Goal: Transaction & Acquisition: Purchase product/service

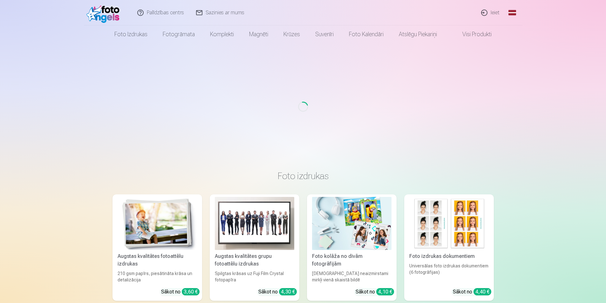
click at [493, 10] on link "Ieiet" at bounding box center [490, 12] width 30 height 25
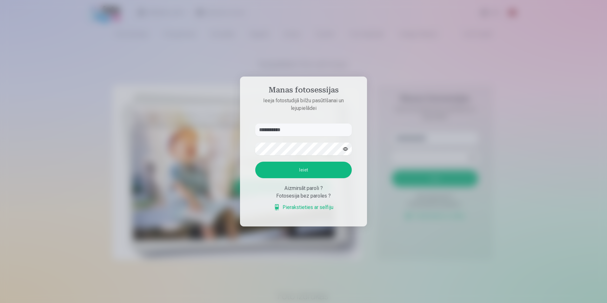
type input "**********"
click at [298, 172] on button "Ieiet" at bounding box center [303, 170] width 97 height 17
click at [344, 143] on button "button" at bounding box center [345, 149] width 12 height 12
click at [277, 167] on button "Ieiet" at bounding box center [303, 170] width 97 height 17
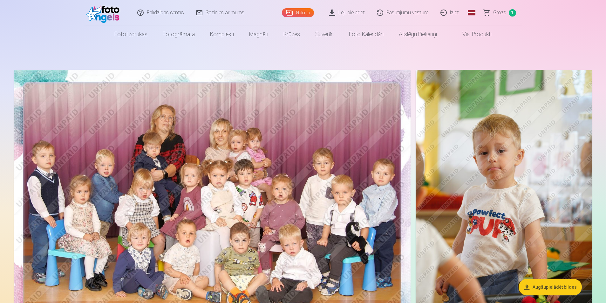
click at [479, 33] on link "Visi produkti" at bounding box center [471, 34] width 55 height 18
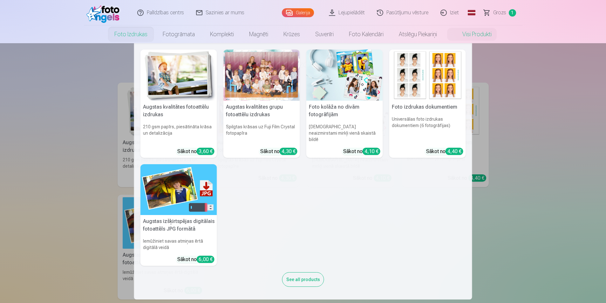
click at [132, 35] on link "Foto izdrukas" at bounding box center [131, 34] width 48 height 18
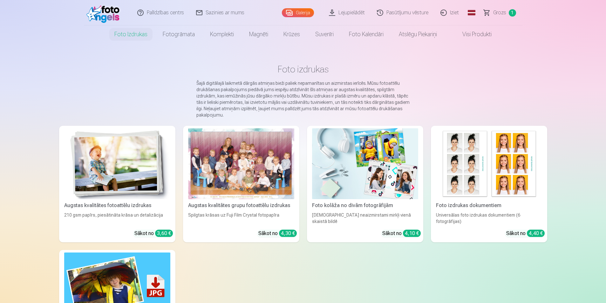
click at [505, 10] on link "Grozs 1" at bounding box center [500, 12] width 44 height 25
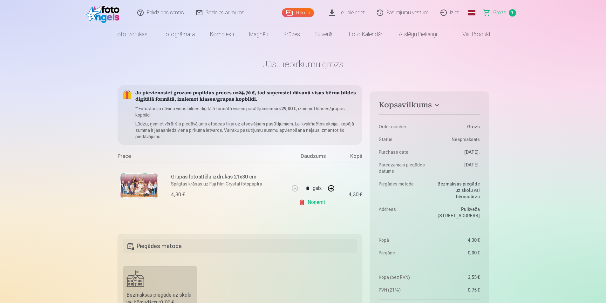
click at [296, 16] on link "Galerija" at bounding box center [298, 12] width 32 height 9
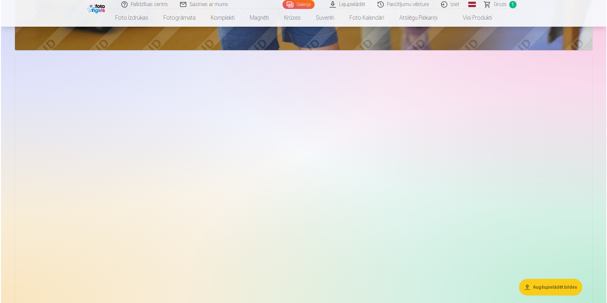
scroll to position [730, 0]
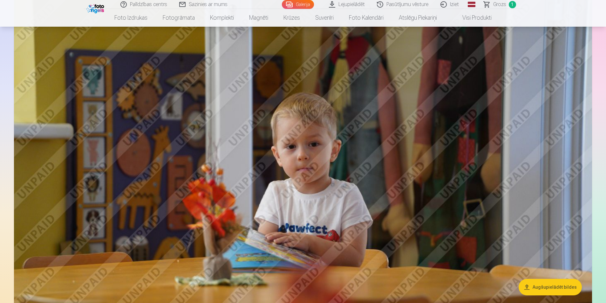
click at [305, 155] on img at bounding box center [303, 191] width 578 height 385
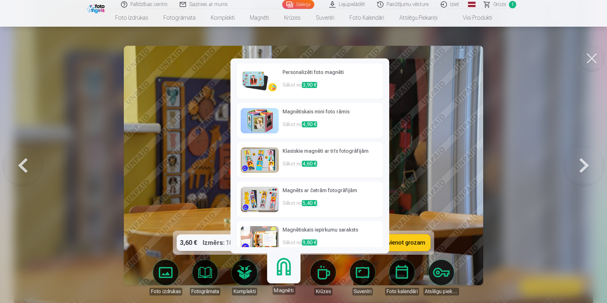
click at [291, 275] on link "Magnēti" at bounding box center [283, 274] width 39 height 39
click at [257, 84] on img at bounding box center [260, 81] width 38 height 25
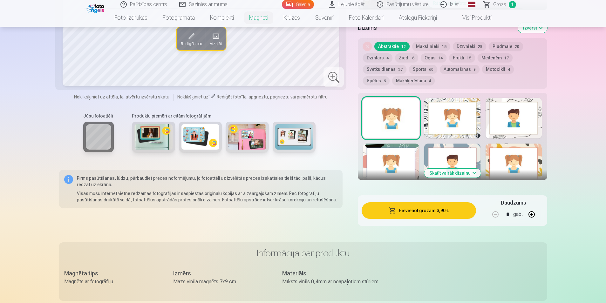
scroll to position [318, 0]
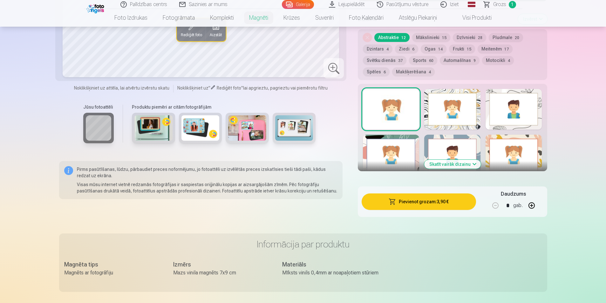
click at [472, 160] on button "Skatīt vairāk dizainu" at bounding box center [452, 164] width 57 height 9
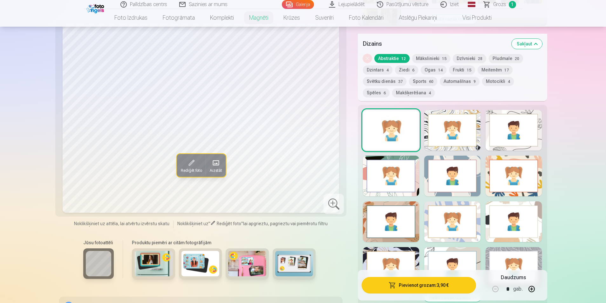
scroll to position [254, 0]
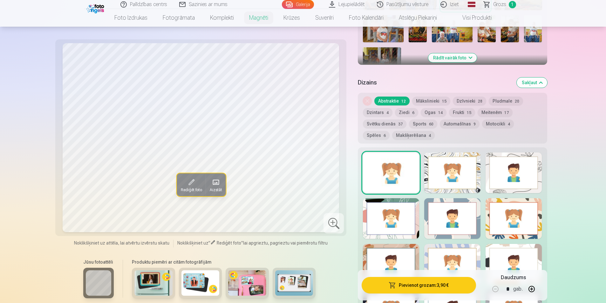
click at [467, 171] on div at bounding box center [452, 172] width 56 height 41
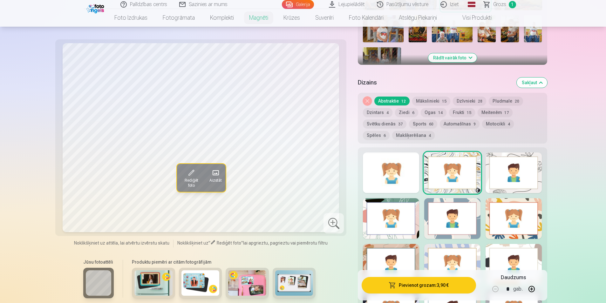
click at [516, 165] on div at bounding box center [513, 172] width 56 height 41
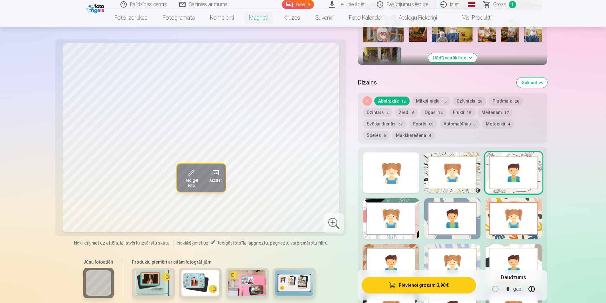
click at [394, 216] on div at bounding box center [391, 218] width 56 height 41
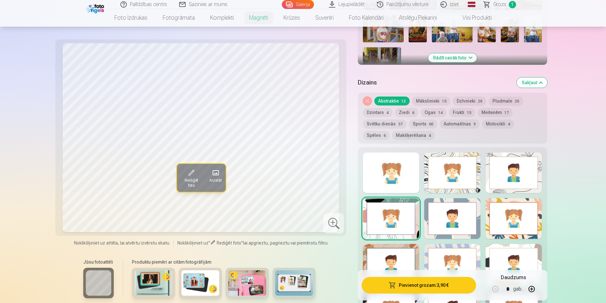
click at [452, 214] on div at bounding box center [452, 218] width 56 height 41
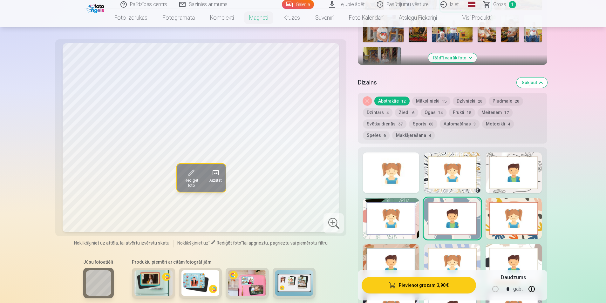
click at [521, 213] on div at bounding box center [513, 218] width 56 height 41
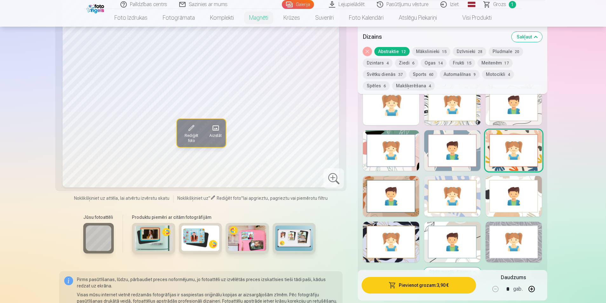
scroll to position [318, 0]
click at [520, 226] on div at bounding box center [513, 242] width 56 height 41
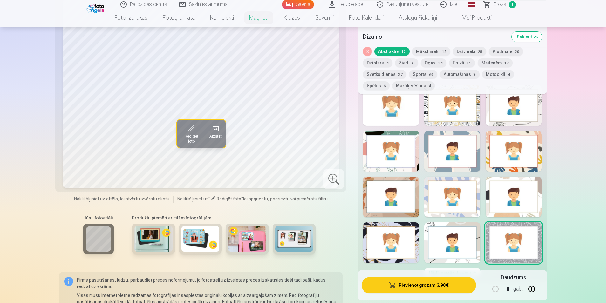
click at [461, 248] on div at bounding box center [452, 242] width 56 height 41
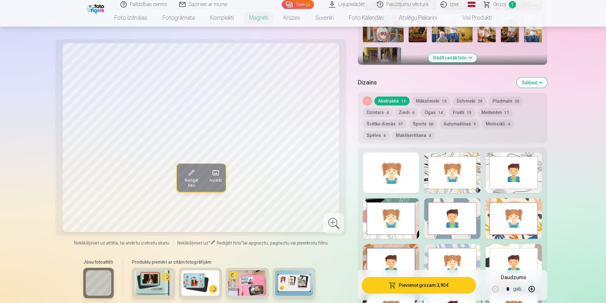
scroll to position [286, 0]
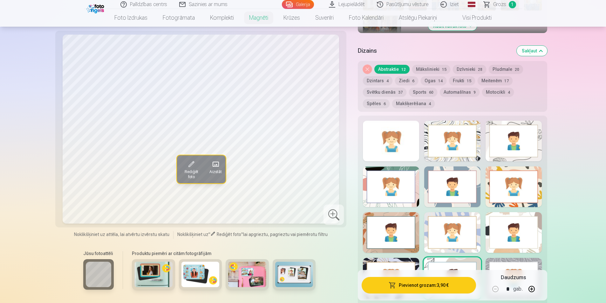
click at [383, 258] on div at bounding box center [391, 278] width 56 height 41
click at [385, 227] on div at bounding box center [391, 232] width 56 height 41
click at [438, 229] on div at bounding box center [452, 232] width 56 height 41
click at [446, 181] on div at bounding box center [452, 186] width 56 height 41
click at [464, 226] on div at bounding box center [452, 232] width 56 height 41
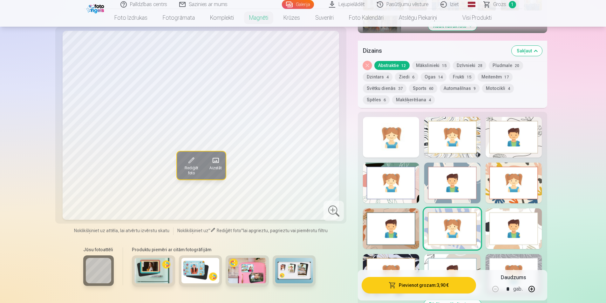
scroll to position [349, 0]
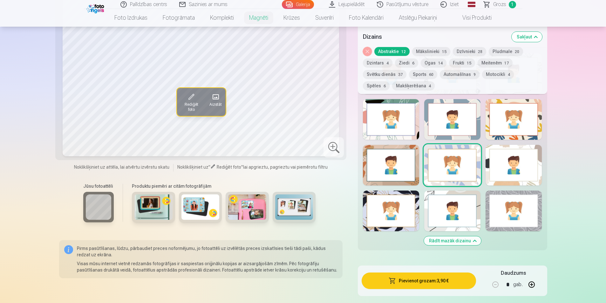
click at [455, 208] on div at bounding box center [452, 211] width 56 height 41
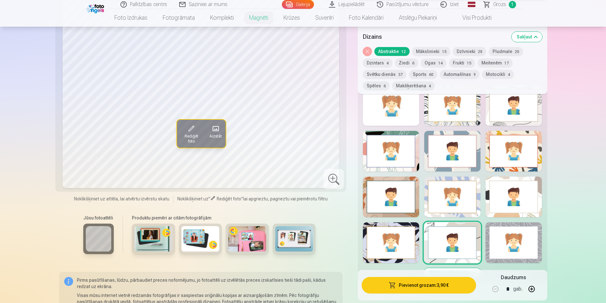
scroll to position [286, 0]
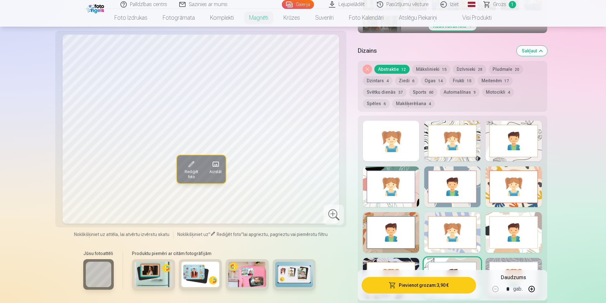
click at [437, 217] on div at bounding box center [452, 232] width 56 height 41
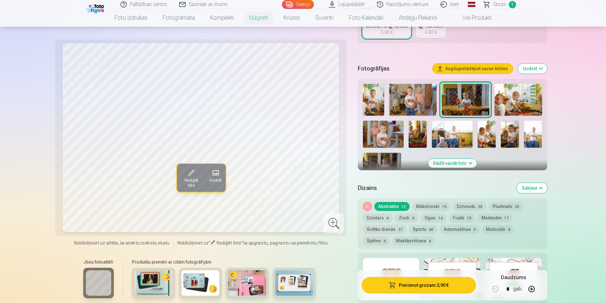
scroll to position [159, 0]
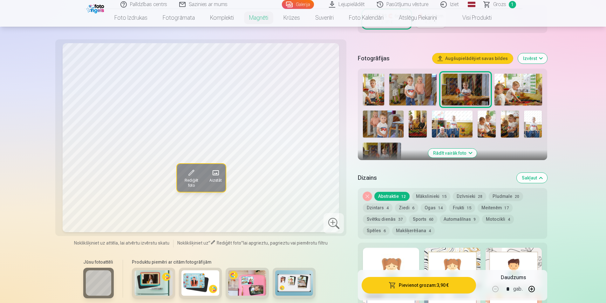
click at [466, 150] on button "Rādīt vairāk foto" at bounding box center [452, 153] width 49 height 9
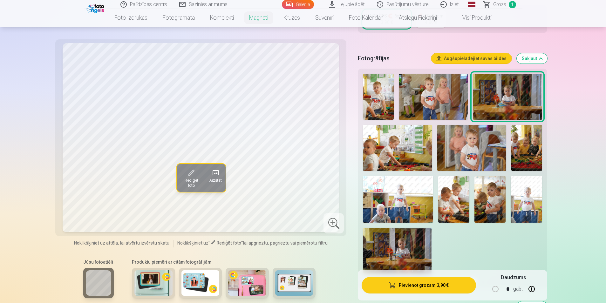
click at [421, 246] on img at bounding box center [397, 251] width 69 height 46
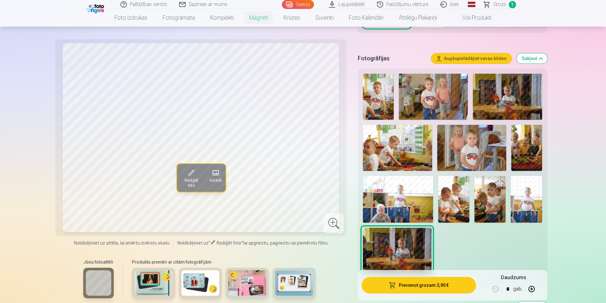
click at [494, 90] on img at bounding box center [506, 97] width 69 height 46
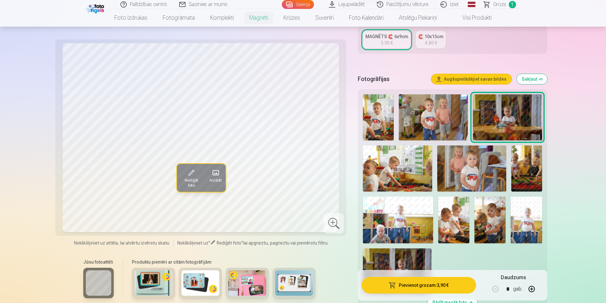
scroll to position [127, 0]
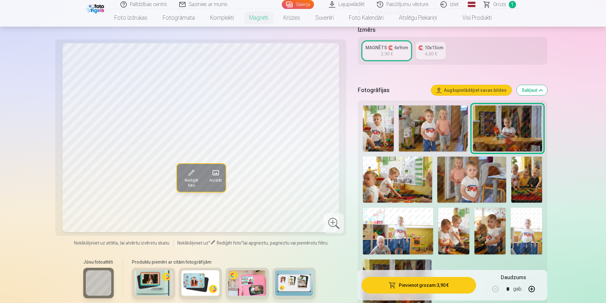
click at [193, 181] on span "Rediģēt foto" at bounding box center [190, 182] width 21 height 10
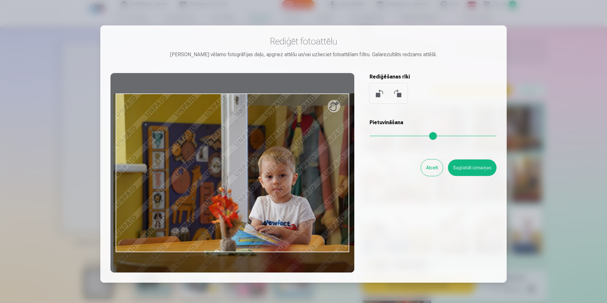
drag, startPoint x: 374, startPoint y: 135, endPoint x: 382, endPoint y: 135, distance: 7.9
click at [382, 135] on input "range" at bounding box center [433, 135] width 127 height 1
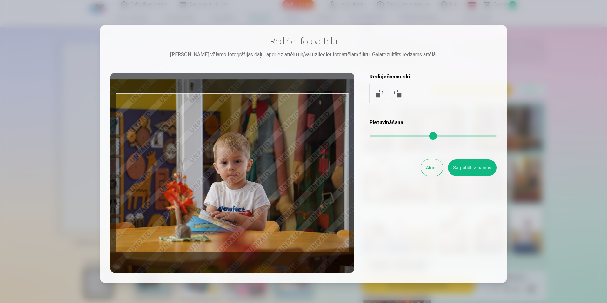
drag, startPoint x: 260, startPoint y: 207, endPoint x: 215, endPoint y: 193, distance: 47.2
click at [215, 193] on div at bounding box center [232, 172] width 244 height 199
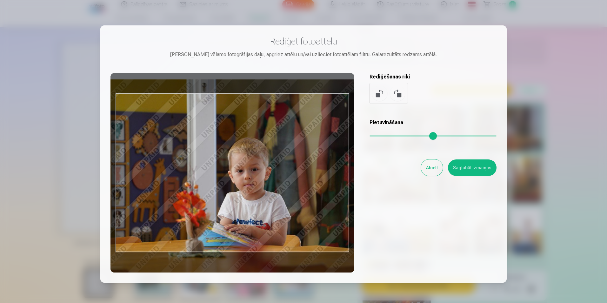
drag, startPoint x: 382, startPoint y: 138, endPoint x: 385, endPoint y: 137, distance: 3.2
click at [385, 137] on input "range" at bounding box center [433, 135] width 127 height 1
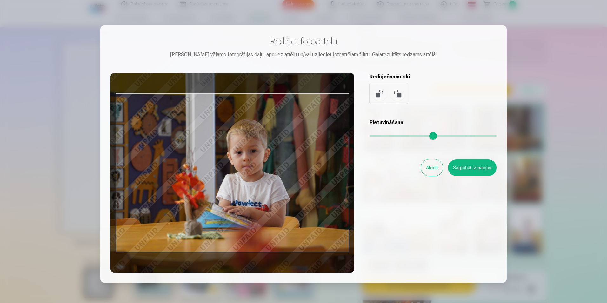
drag, startPoint x: 298, startPoint y: 195, endPoint x: 296, endPoint y: 180, distance: 15.6
click at [296, 180] on div at bounding box center [232, 172] width 244 height 199
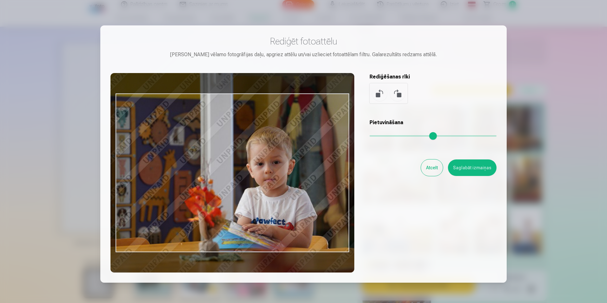
click at [390, 135] on input "range" at bounding box center [433, 135] width 127 height 1
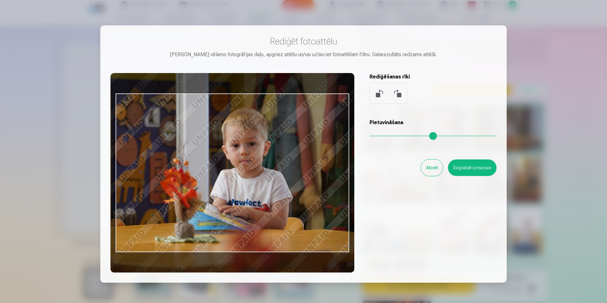
drag, startPoint x: 265, startPoint y: 198, endPoint x: 241, endPoint y: 180, distance: 30.6
click at [241, 180] on div at bounding box center [232, 172] width 244 height 199
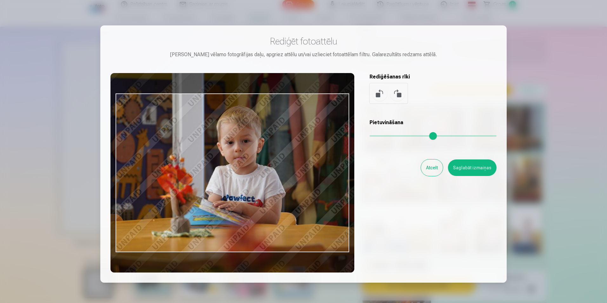
type input "****"
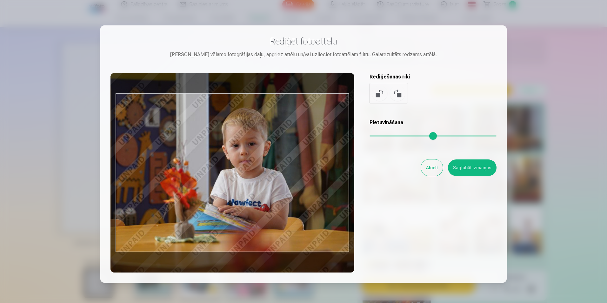
click at [390, 135] on input "range" at bounding box center [433, 135] width 127 height 1
click at [477, 173] on button "Saglabāt izmaiņas" at bounding box center [472, 167] width 49 height 17
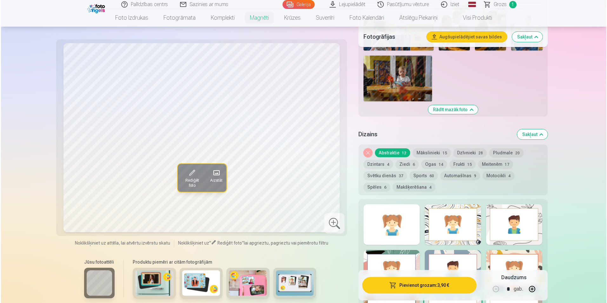
scroll to position [349, 0]
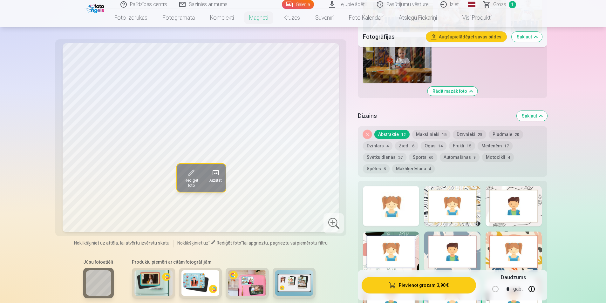
click at [431, 286] on button "Pievienot grozam : 3,90 €" at bounding box center [418, 285] width 114 height 17
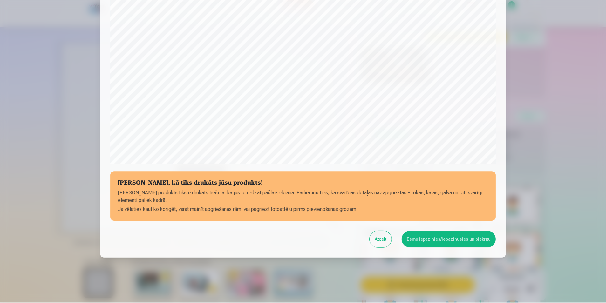
scroll to position [154, 0]
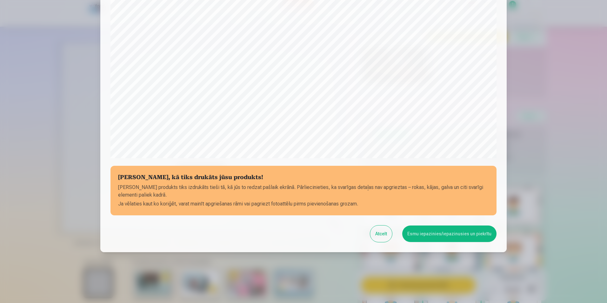
click at [438, 226] on button "Esmu iepazinies/iepazinusies un piekrītu" at bounding box center [449, 233] width 94 height 17
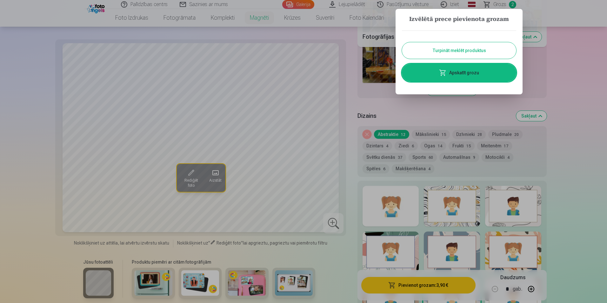
click at [499, 49] on button "Turpināt meklēt produktus" at bounding box center [459, 50] width 114 height 17
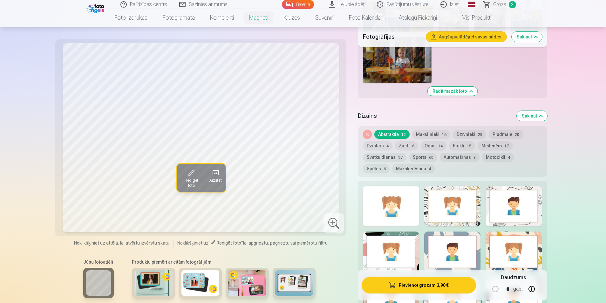
click at [193, 277] on img at bounding box center [200, 282] width 38 height 25
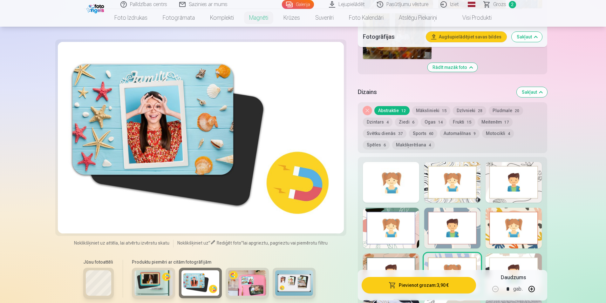
scroll to position [413, 0]
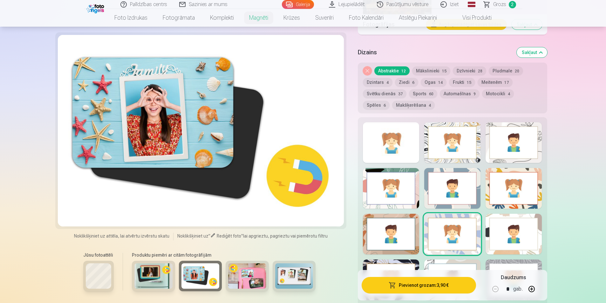
click at [196, 151] on div at bounding box center [201, 130] width 286 height 191
click at [218, 233] on span "Rediģēt foto" at bounding box center [229, 235] width 24 height 5
click at [191, 184] on div at bounding box center [201, 130] width 286 height 191
click at [113, 233] on span "Noklikšķiniet uz attēla, lai atvērtu izvērstu skatu" at bounding box center [121, 236] width 95 height 6
click at [172, 115] on div at bounding box center [201, 130] width 286 height 191
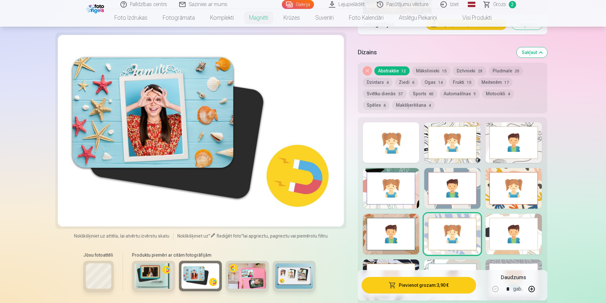
click at [172, 115] on div at bounding box center [201, 130] width 286 height 191
drag, startPoint x: 172, startPoint y: 115, endPoint x: 177, endPoint y: 145, distance: 30.8
click at [172, 115] on div at bounding box center [201, 130] width 286 height 191
click at [191, 275] on img at bounding box center [200, 275] width 38 height 25
click at [243, 271] on img at bounding box center [247, 275] width 38 height 25
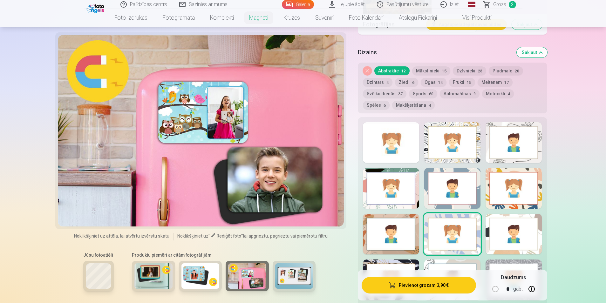
click at [308, 265] on img at bounding box center [294, 275] width 38 height 25
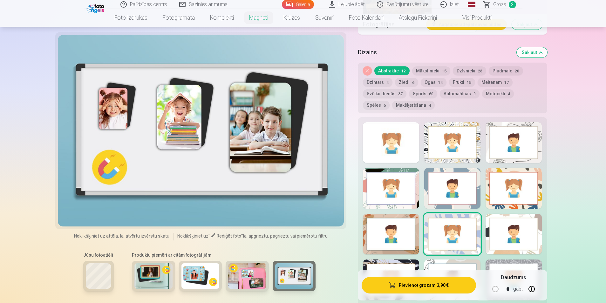
click at [251, 274] on img at bounding box center [247, 275] width 38 height 25
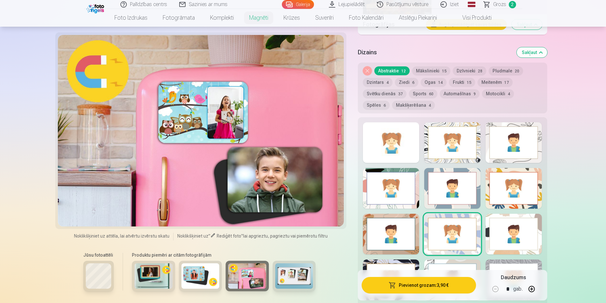
click at [163, 269] on img at bounding box center [153, 275] width 38 height 25
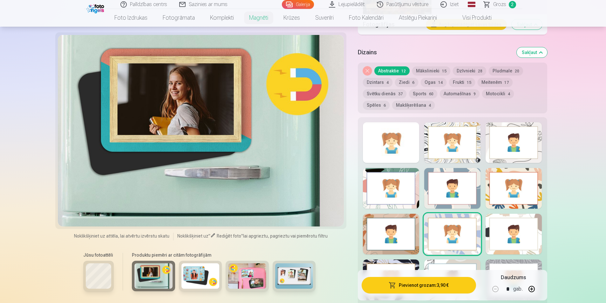
click at [432, 66] on button "Mākslinieki 15" at bounding box center [431, 70] width 38 height 9
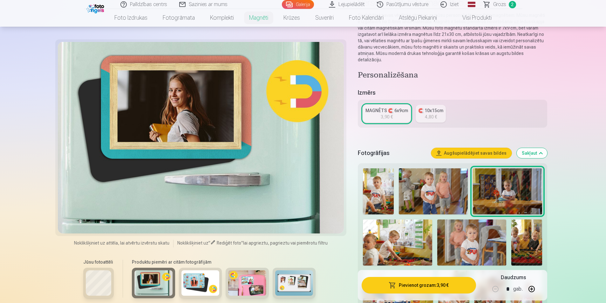
scroll to position [64, 0]
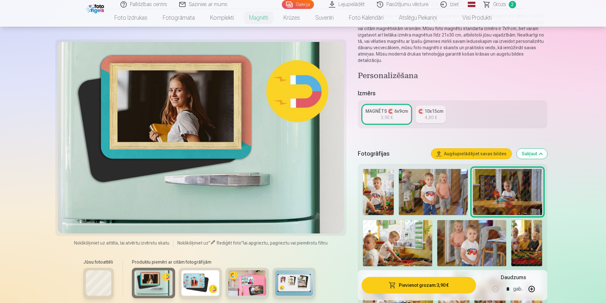
click at [491, 183] on img at bounding box center [506, 192] width 69 height 46
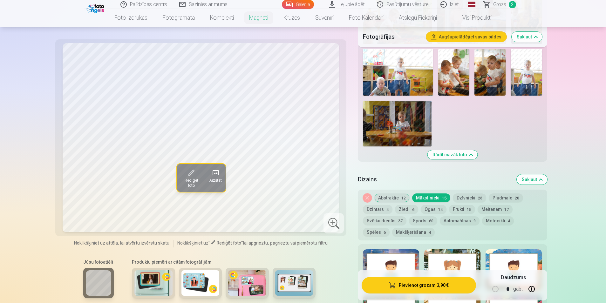
scroll to position [381, 0]
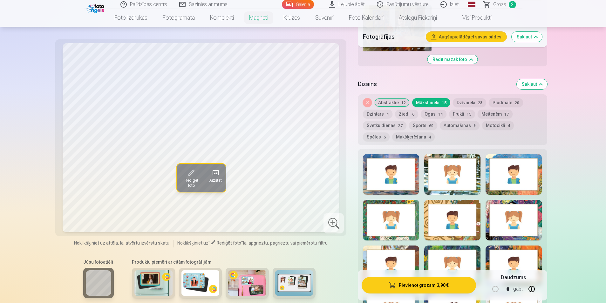
click at [434, 169] on div at bounding box center [452, 174] width 56 height 41
click at [382, 167] on div at bounding box center [391, 174] width 56 height 41
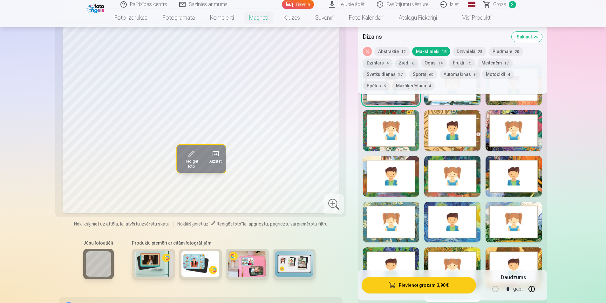
scroll to position [476, 0]
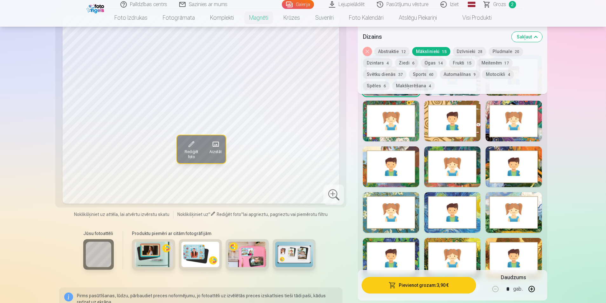
click at [405, 207] on div at bounding box center [391, 212] width 56 height 41
click at [445, 210] on div at bounding box center [452, 212] width 56 height 41
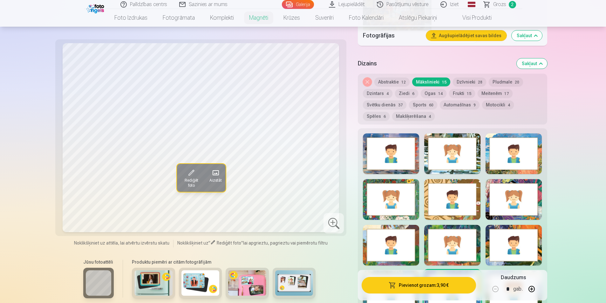
scroll to position [381, 0]
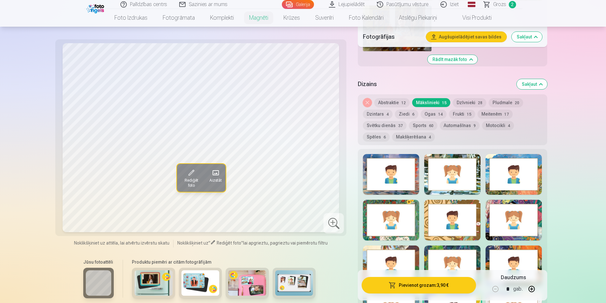
click at [457, 98] on button "Dzīvnieki 28" at bounding box center [468, 102] width 33 height 9
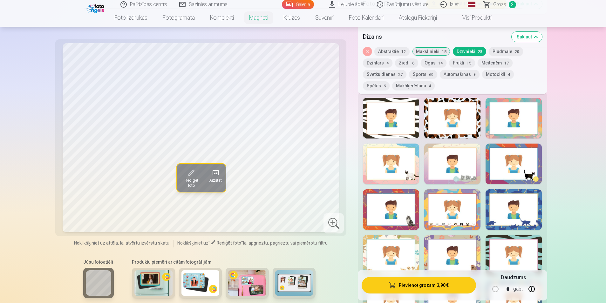
scroll to position [445, 0]
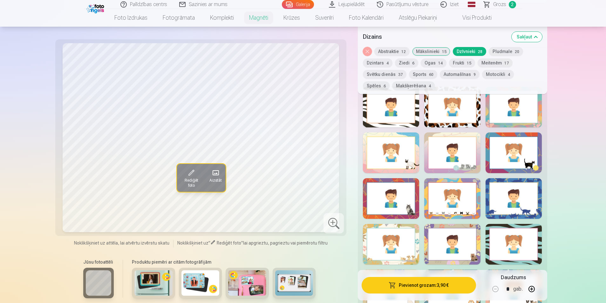
click at [394, 164] on div at bounding box center [391, 152] width 56 height 41
click at [407, 194] on div at bounding box center [391, 198] width 56 height 41
click at [512, 160] on div at bounding box center [513, 152] width 56 height 41
click at [471, 151] on div at bounding box center [452, 152] width 56 height 41
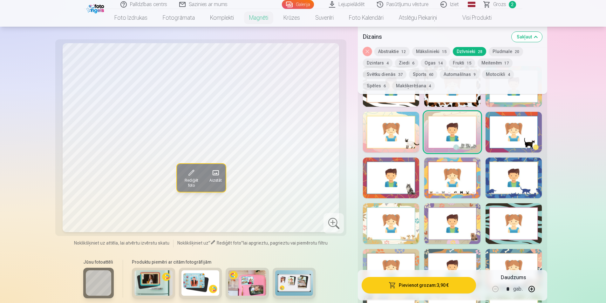
scroll to position [476, 0]
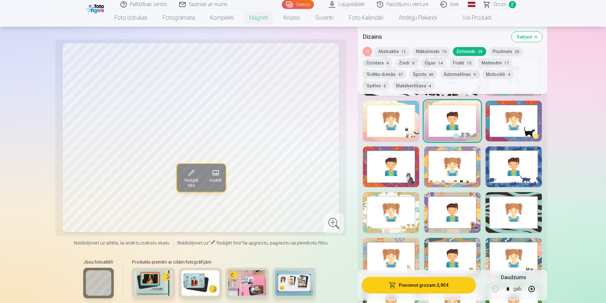
click at [465, 207] on div at bounding box center [452, 212] width 56 height 41
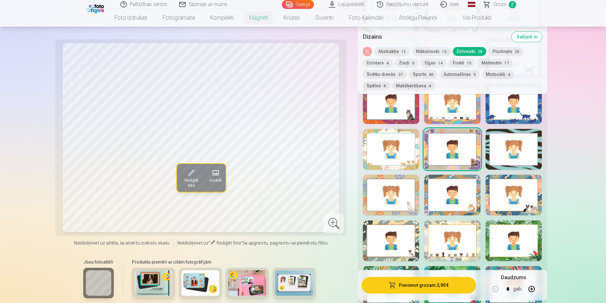
scroll to position [540, 0]
click at [465, 195] on div at bounding box center [452, 194] width 56 height 41
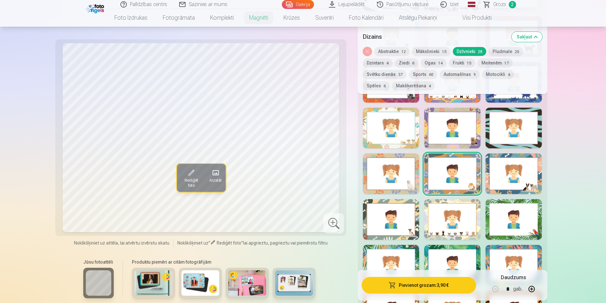
scroll to position [572, 0]
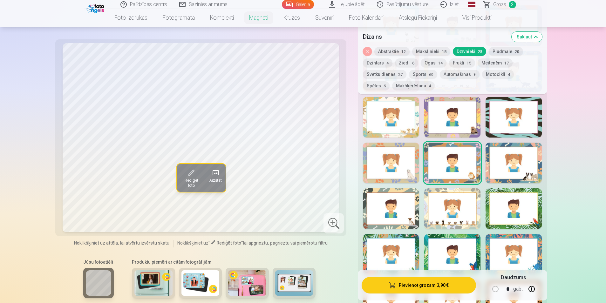
click at [377, 204] on div at bounding box center [391, 208] width 56 height 41
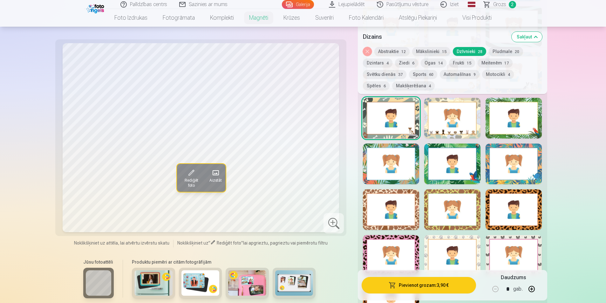
scroll to position [699, 0]
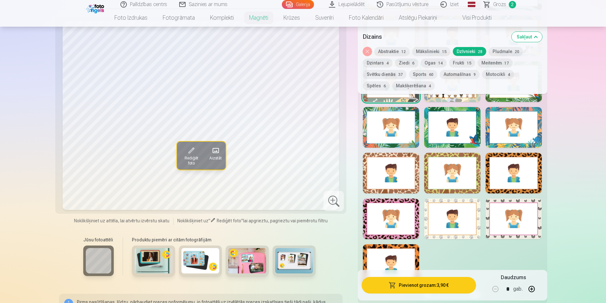
click at [474, 206] on div at bounding box center [452, 218] width 56 height 41
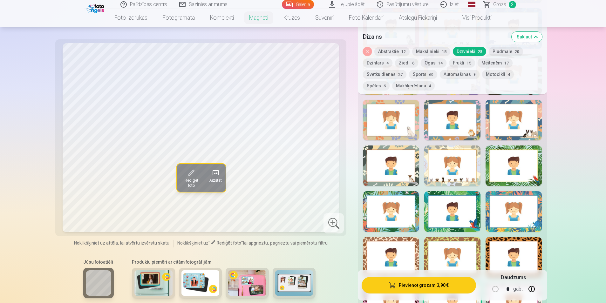
scroll to position [603, 0]
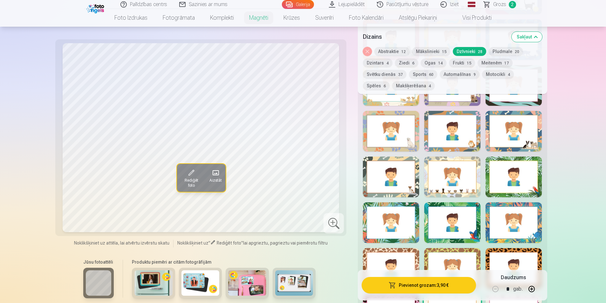
click at [506, 183] on div at bounding box center [513, 177] width 56 height 41
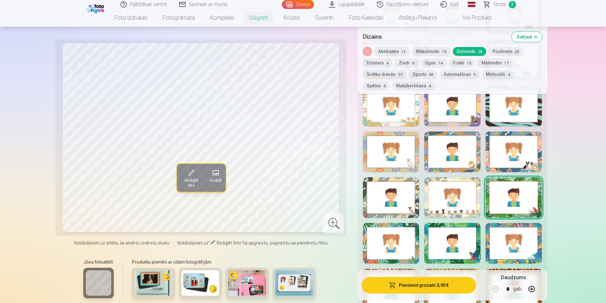
scroll to position [572, 0]
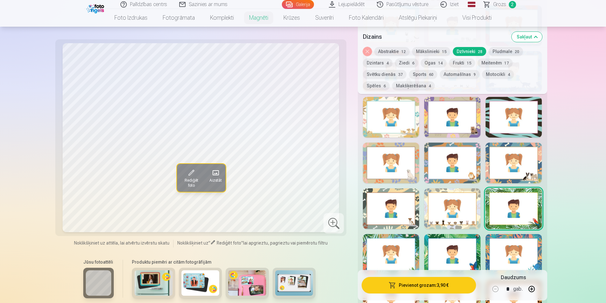
click at [510, 172] on div at bounding box center [513, 163] width 56 height 41
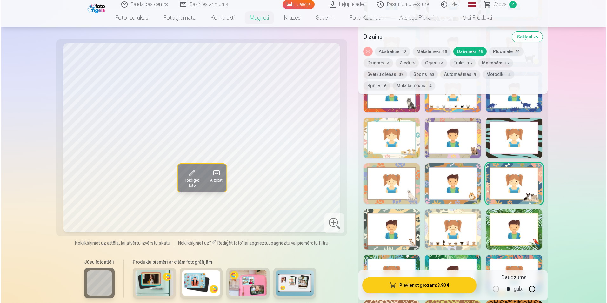
scroll to position [540, 0]
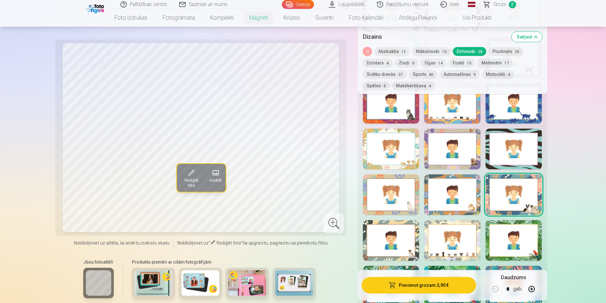
click at [463, 236] on div at bounding box center [452, 240] width 56 height 41
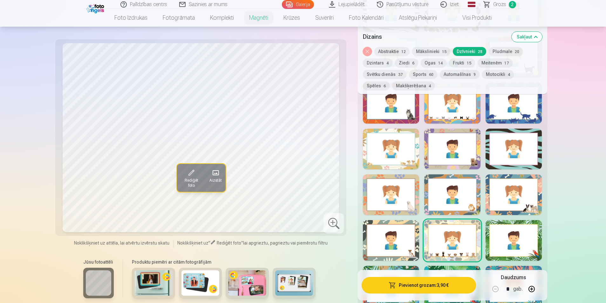
click at [461, 202] on div at bounding box center [452, 194] width 56 height 41
click at [186, 178] on span "Rediģēt foto" at bounding box center [190, 182] width 21 height 10
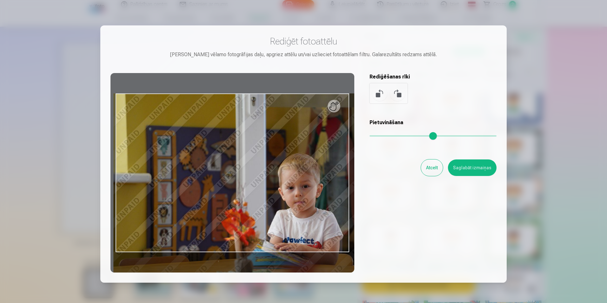
drag, startPoint x: 372, startPoint y: 135, endPoint x: 386, endPoint y: 137, distance: 14.0
click at [386, 137] on input "range" at bounding box center [433, 135] width 127 height 1
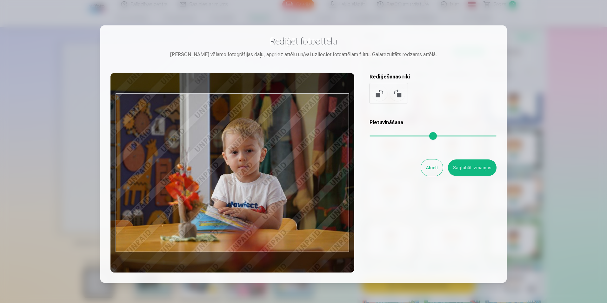
drag, startPoint x: 284, startPoint y: 190, endPoint x: 248, endPoint y: 160, distance: 46.9
click at [248, 160] on div at bounding box center [232, 172] width 244 height 199
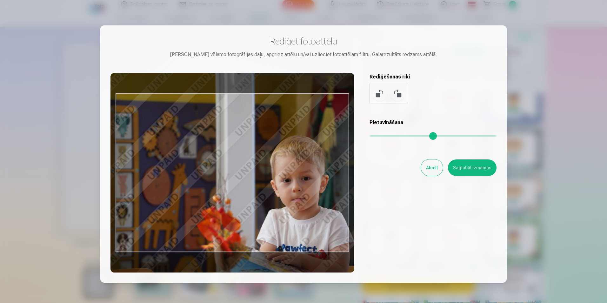
drag, startPoint x: 387, startPoint y: 137, endPoint x: 398, endPoint y: 136, distance: 11.4
click at [398, 136] on input "range" at bounding box center [433, 135] width 127 height 1
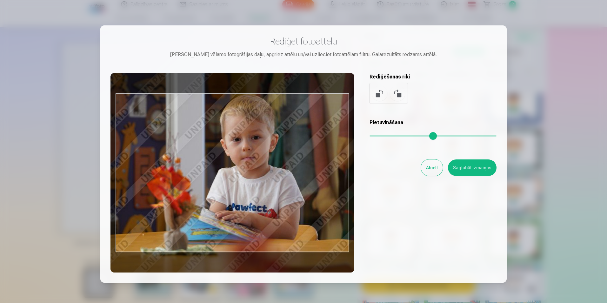
drag, startPoint x: 291, startPoint y: 178, endPoint x: 255, endPoint y: 144, distance: 49.0
click at [254, 144] on div at bounding box center [232, 172] width 244 height 199
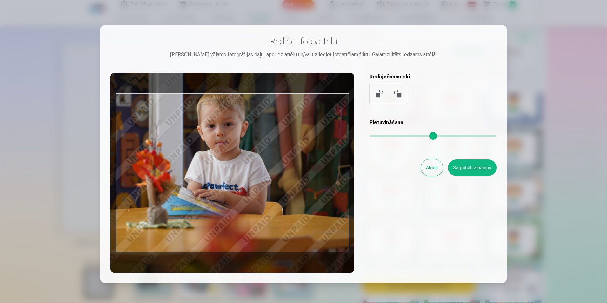
drag, startPoint x: 398, startPoint y: 136, endPoint x: 393, endPoint y: 137, distance: 4.8
click at [393, 137] on input "range" at bounding box center [433, 135] width 127 height 1
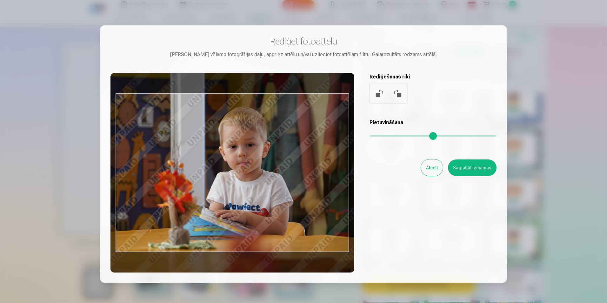
drag, startPoint x: 215, startPoint y: 173, endPoint x: 236, endPoint y: 194, distance: 29.6
click at [236, 194] on div at bounding box center [232, 172] width 244 height 199
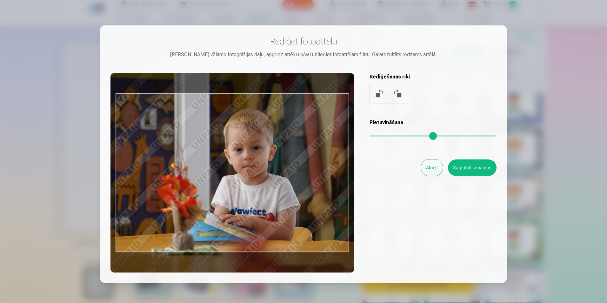
click at [394, 136] on input "range" at bounding box center [433, 135] width 127 height 1
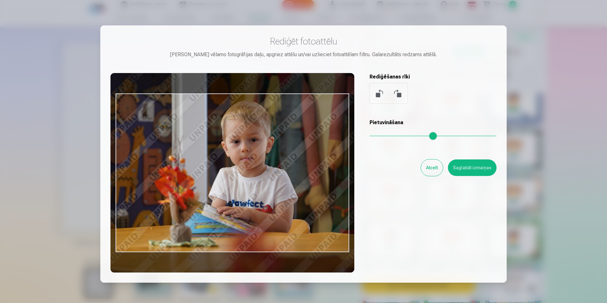
drag, startPoint x: 259, startPoint y: 193, endPoint x: 256, endPoint y: 187, distance: 6.0
click at [256, 187] on div at bounding box center [232, 172] width 244 height 199
type input "****"
click at [463, 170] on button "Saglabāt izmaiņas" at bounding box center [472, 167] width 49 height 17
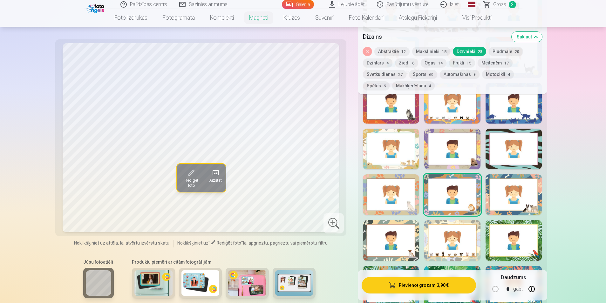
click at [448, 281] on button "Pievienot grozam : 3,90 €" at bounding box center [418, 285] width 114 height 17
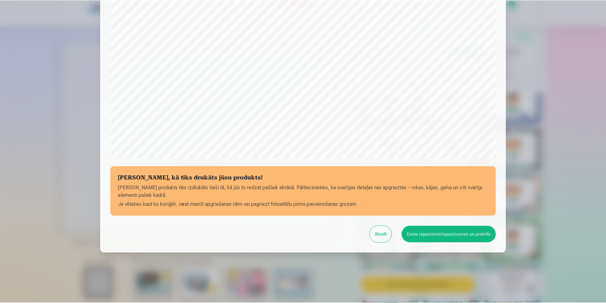
scroll to position [154, 0]
click at [458, 232] on button "Esmu iepazinies/iepazinusies un piekrītu" at bounding box center [449, 233] width 94 height 17
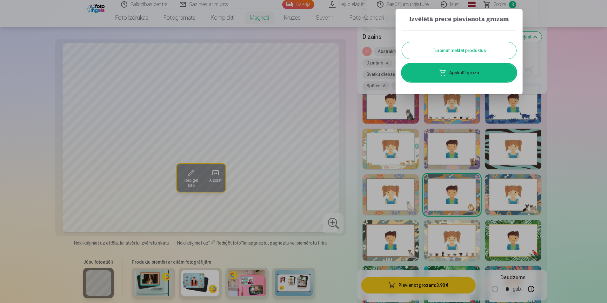
click at [476, 51] on button "Turpināt meklēt produktus" at bounding box center [459, 50] width 114 height 17
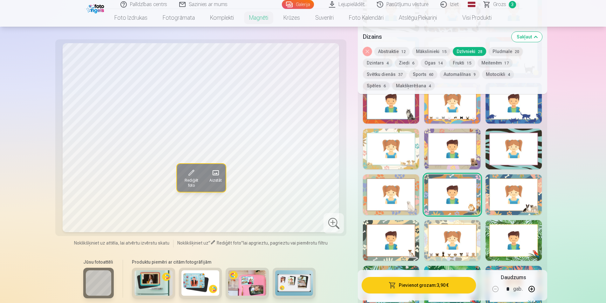
click at [493, 50] on button "Pludmale 20" at bounding box center [505, 51] width 34 height 9
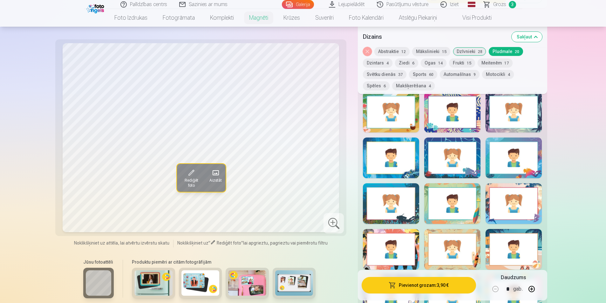
scroll to position [476, 0]
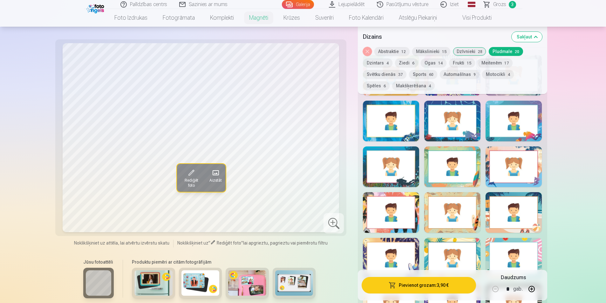
click at [527, 121] on div at bounding box center [513, 121] width 56 height 41
click at [455, 111] on div at bounding box center [452, 121] width 56 height 41
click at [385, 115] on div at bounding box center [391, 121] width 56 height 41
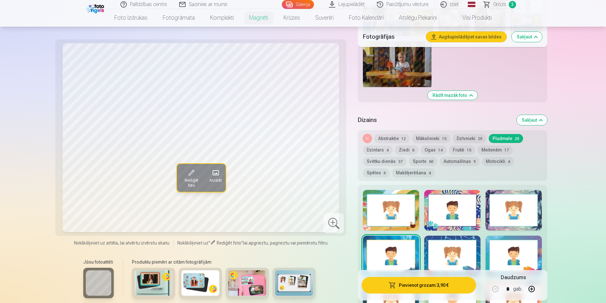
scroll to position [318, 0]
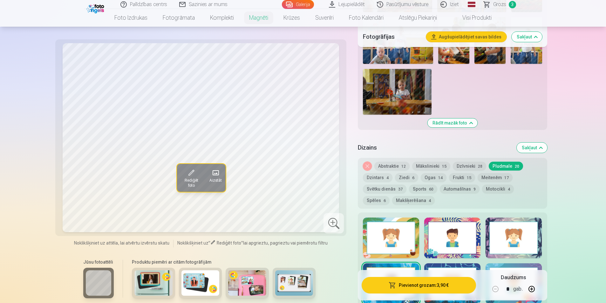
click at [380, 173] on button "Dzintars 4" at bounding box center [378, 177] width 30 height 9
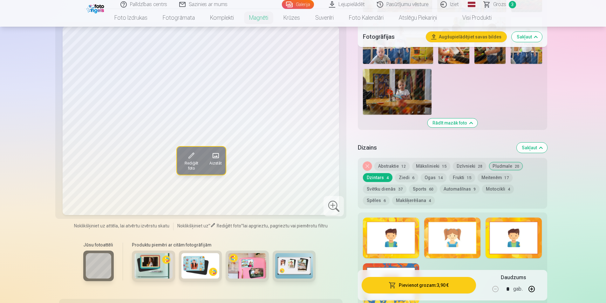
drag, startPoint x: 445, startPoint y: 232, endPoint x: 441, endPoint y: 236, distance: 4.7
click at [445, 232] on div at bounding box center [452, 237] width 56 height 41
click at [409, 173] on button "Ziedi 6" at bounding box center [406, 177] width 23 height 9
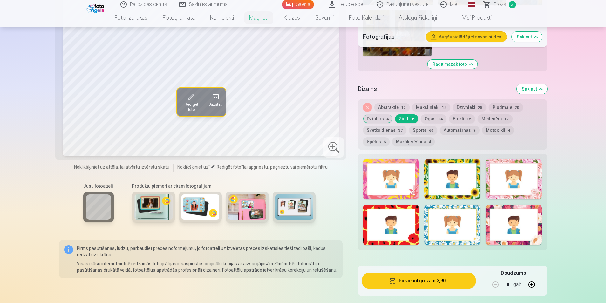
scroll to position [381, 0]
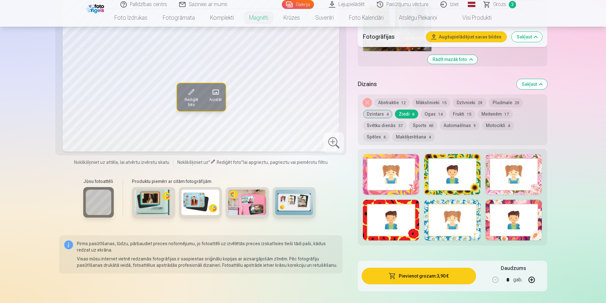
click at [440, 179] on div at bounding box center [452, 174] width 56 height 41
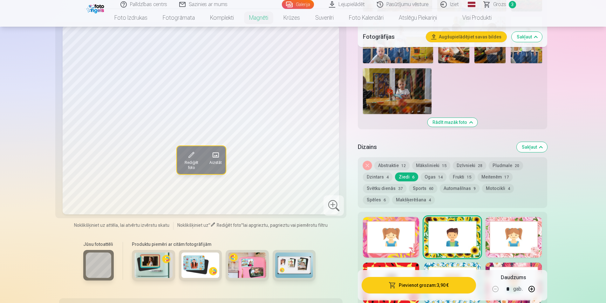
scroll to position [318, 0]
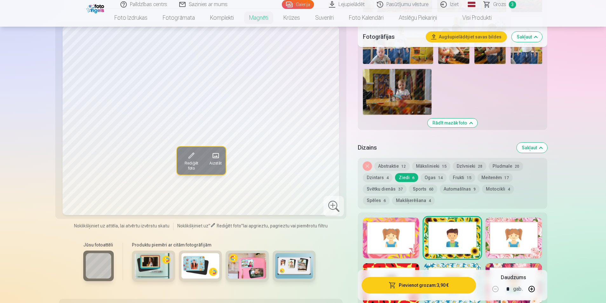
click at [515, 231] on div at bounding box center [513, 237] width 56 height 41
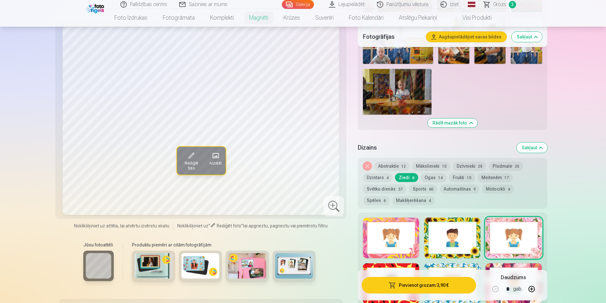
click at [431, 173] on button "Ogas 14" at bounding box center [433, 177] width 26 height 9
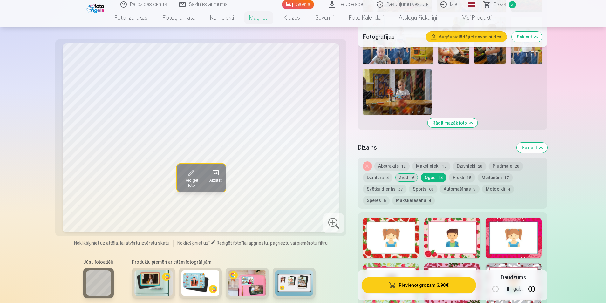
click at [414, 231] on div at bounding box center [391, 237] width 56 height 41
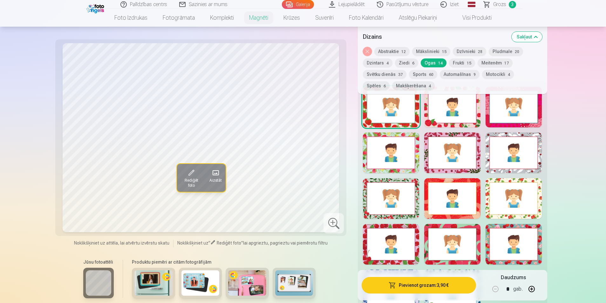
scroll to position [508, 0]
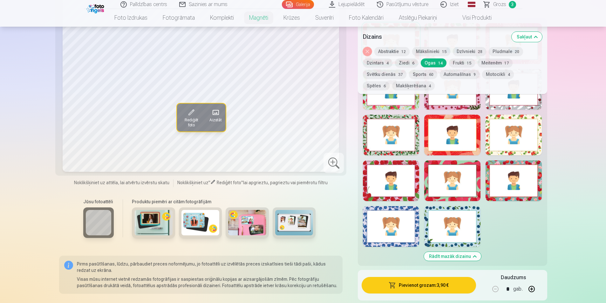
click at [414, 231] on div at bounding box center [391, 226] width 56 height 41
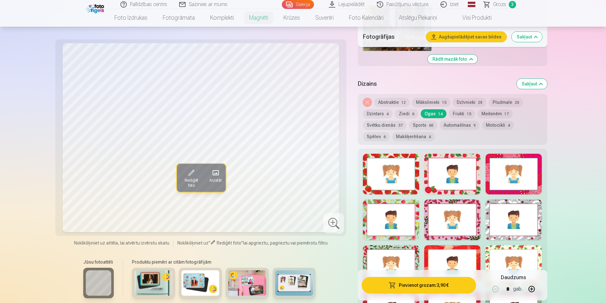
scroll to position [381, 0]
click at [456, 110] on button "Frukti 15" at bounding box center [462, 114] width 26 height 9
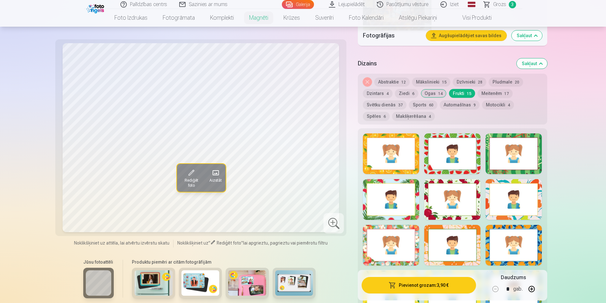
scroll to position [413, 0]
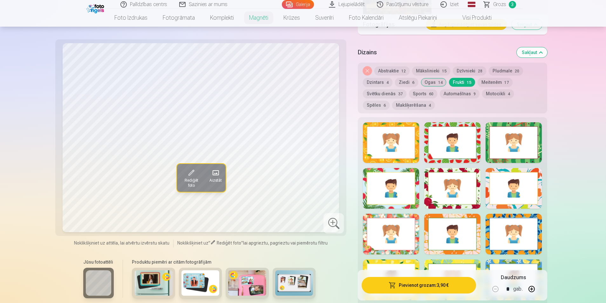
click at [366, 130] on div at bounding box center [391, 142] width 56 height 41
click at [390, 89] on button "Svētku dienās 37" at bounding box center [384, 93] width 43 height 9
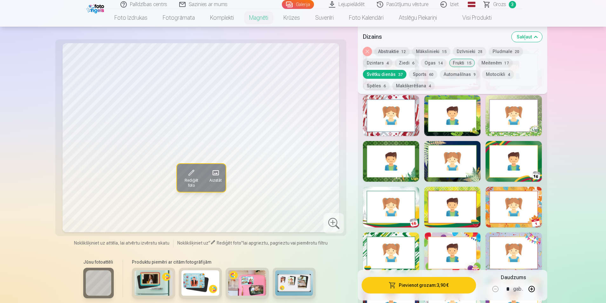
scroll to position [476, 0]
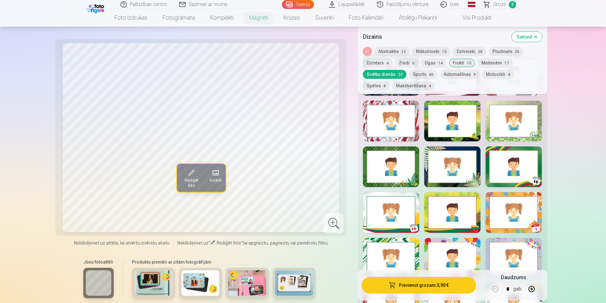
click at [420, 74] on button "Sports 60" at bounding box center [423, 74] width 28 height 9
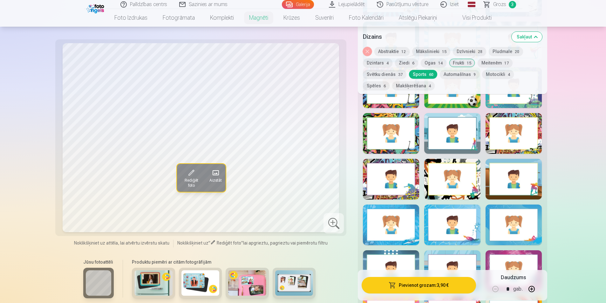
scroll to position [730, 0]
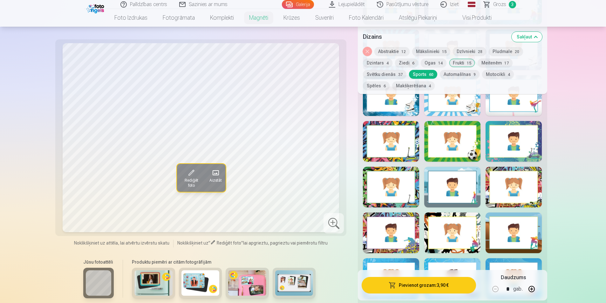
click at [448, 71] on button "Automašīnas 9" at bounding box center [459, 74] width 40 height 9
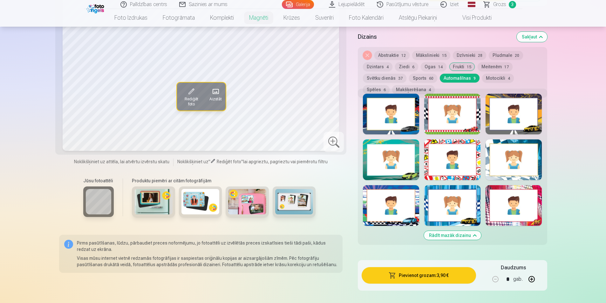
scroll to position [381, 0]
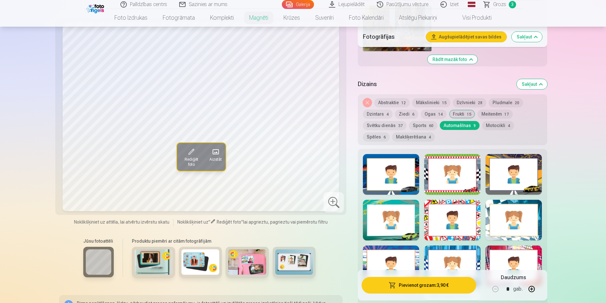
click at [401, 175] on div at bounding box center [391, 174] width 56 height 41
click at [528, 167] on div at bounding box center [513, 174] width 56 height 41
click at [457, 258] on div at bounding box center [452, 265] width 56 height 41
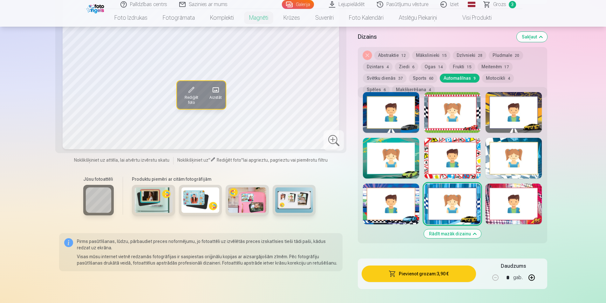
scroll to position [445, 0]
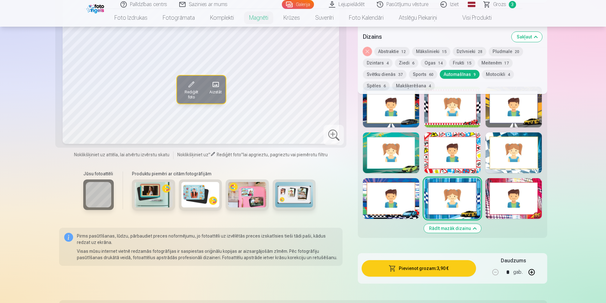
click at [411, 181] on div at bounding box center [391, 198] width 56 height 41
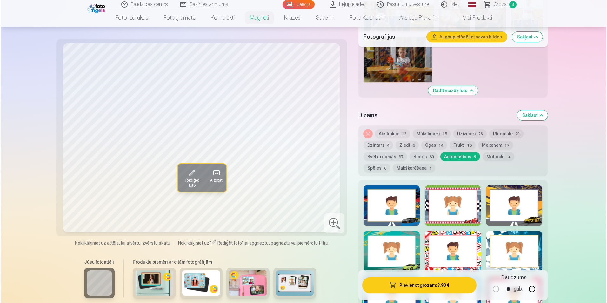
scroll to position [349, 0]
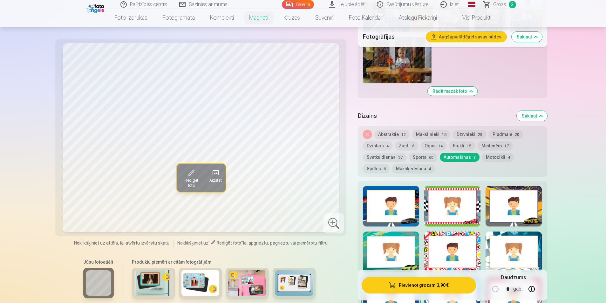
click at [527, 196] on div at bounding box center [513, 206] width 56 height 41
click at [186, 178] on span "Rediģēt foto" at bounding box center [190, 182] width 21 height 10
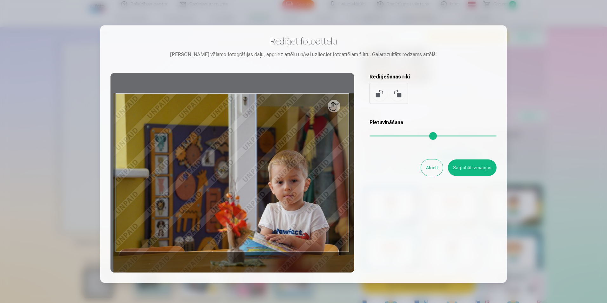
drag, startPoint x: 373, startPoint y: 136, endPoint x: 386, endPoint y: 136, distance: 12.4
click at [386, 136] on input "range" at bounding box center [433, 135] width 127 height 1
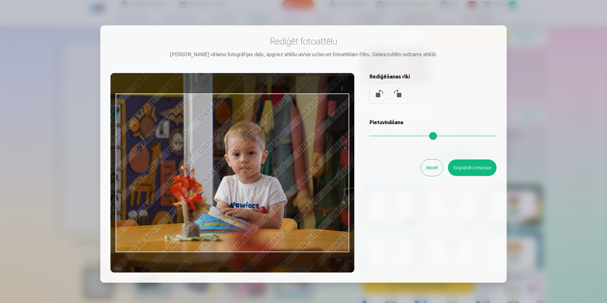
drag, startPoint x: 289, startPoint y: 170, endPoint x: 255, endPoint y: 152, distance: 38.8
click at [255, 152] on div at bounding box center [232, 172] width 244 height 199
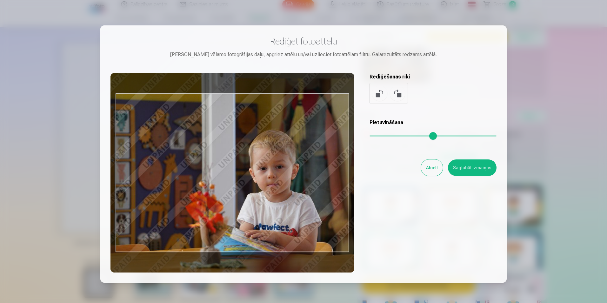
drag, startPoint x: 387, startPoint y: 137, endPoint x: 392, endPoint y: 137, distance: 5.1
type input "****"
click at [392, 137] on input "range" at bounding box center [433, 135] width 127 height 1
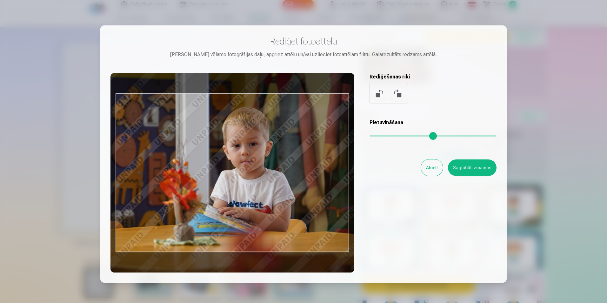
drag, startPoint x: 285, startPoint y: 172, endPoint x: 267, endPoint y: 160, distance: 21.3
click at [267, 160] on div at bounding box center [232, 172] width 244 height 199
click at [464, 167] on button "Saglabāt izmaiņas" at bounding box center [472, 167] width 49 height 17
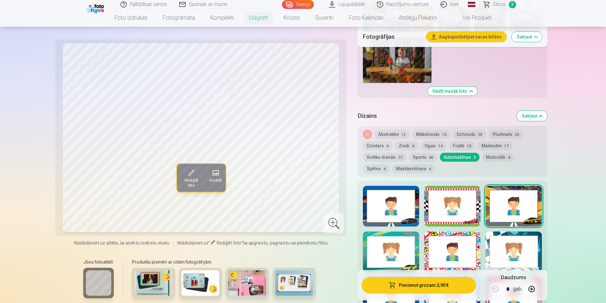
click at [438, 282] on button "Pievienot grozam : 3,90 €" at bounding box center [418, 285] width 114 height 17
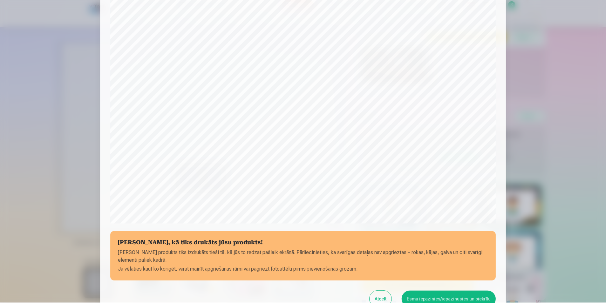
scroll to position [154, 0]
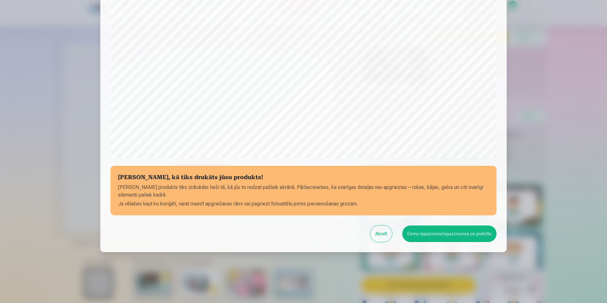
click at [420, 233] on button "Esmu iepazinies/iepazinusies un piekrītu" at bounding box center [449, 233] width 94 height 17
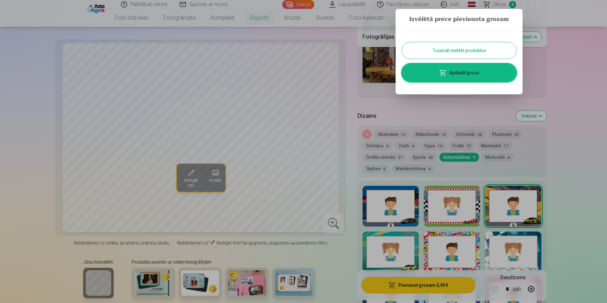
click at [363, 96] on div at bounding box center [303, 151] width 607 height 303
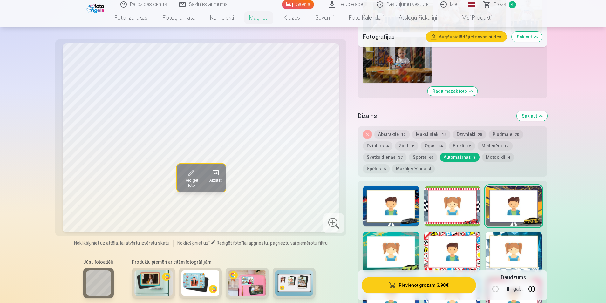
click at [302, 4] on link "Galerija" at bounding box center [298, 4] width 32 height 9
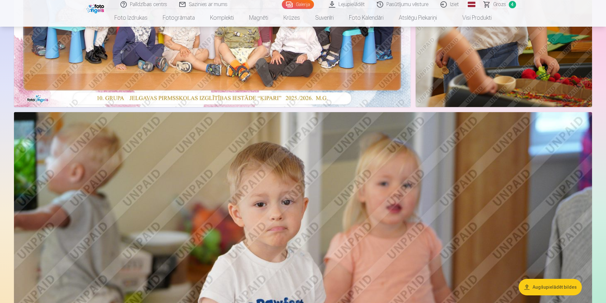
scroll to position [222, 0]
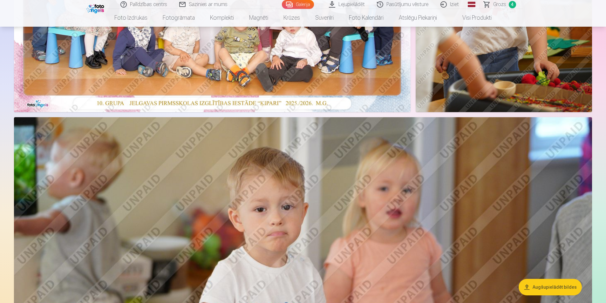
click at [257, 17] on link "Magnēti" at bounding box center [258, 18] width 34 height 18
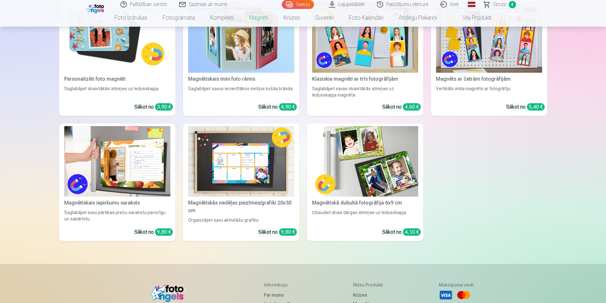
scroll to position [127, 0]
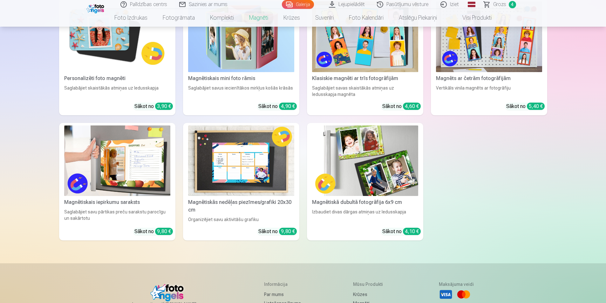
click at [378, 164] on img at bounding box center [365, 160] width 106 height 71
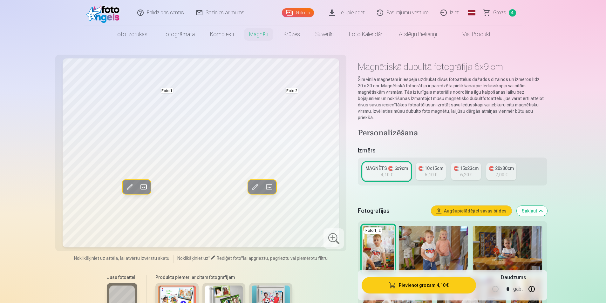
click at [449, 245] on img at bounding box center [432, 249] width 69 height 46
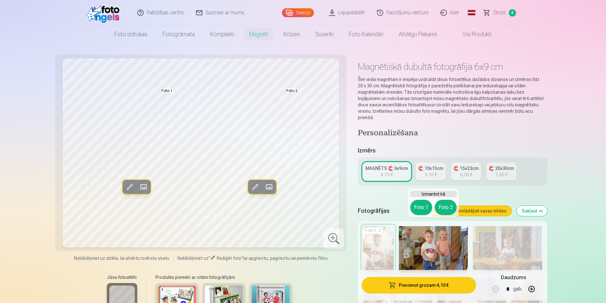
click at [426, 240] on img at bounding box center [432, 249] width 69 height 46
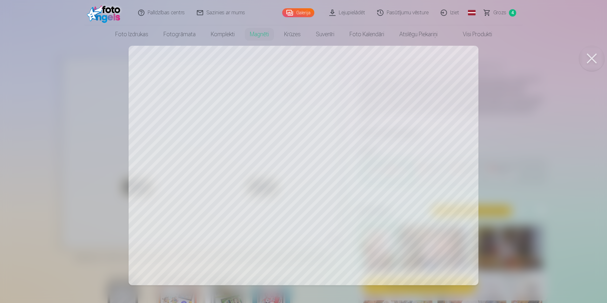
click at [599, 50] on button at bounding box center [591, 58] width 25 height 25
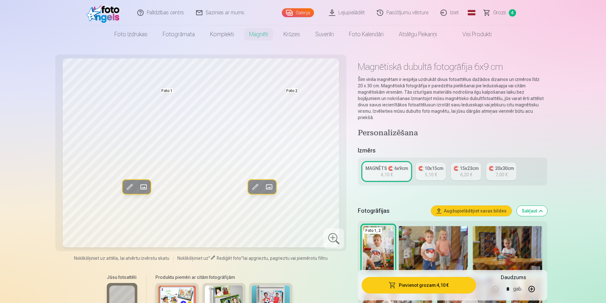
click at [436, 241] on img at bounding box center [432, 249] width 69 height 46
click at [421, 243] on img at bounding box center [432, 249] width 69 height 46
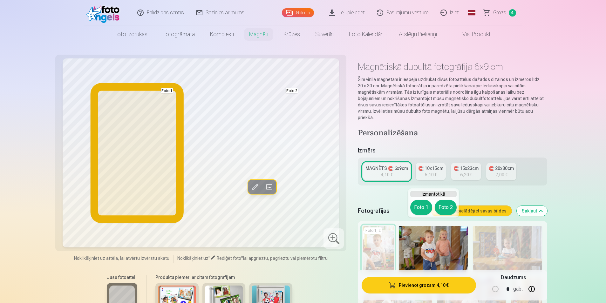
click at [425, 209] on button "Foto 1" at bounding box center [421, 207] width 22 height 15
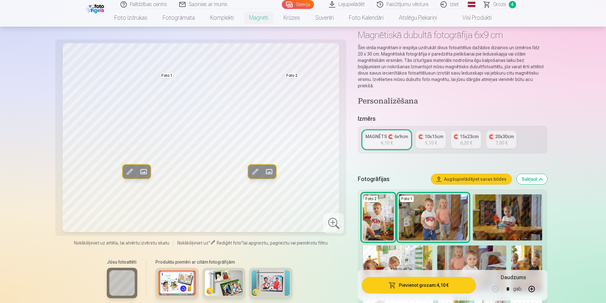
scroll to position [64, 0]
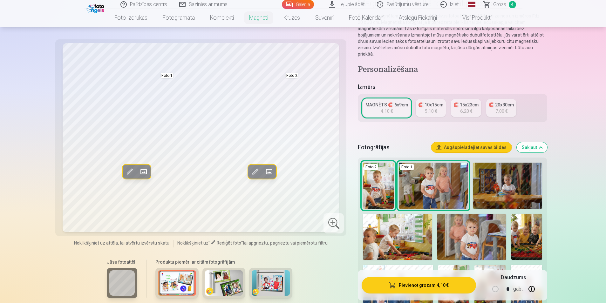
click at [515, 180] on img at bounding box center [506, 186] width 69 height 46
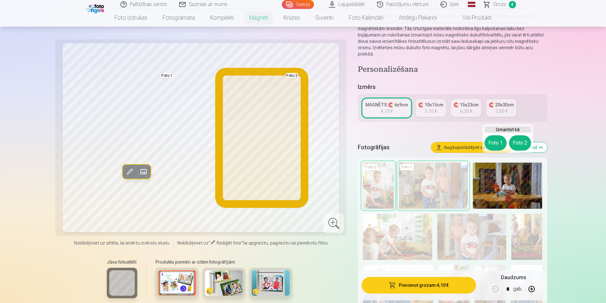
click at [520, 144] on button "Foto 2" at bounding box center [520, 142] width 22 height 15
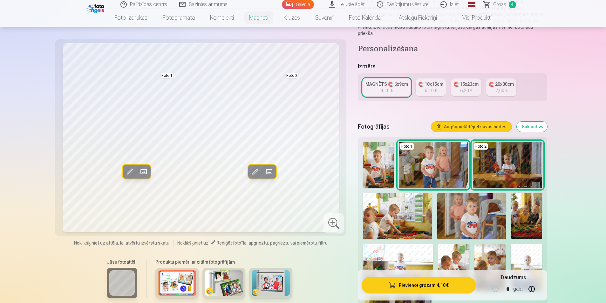
scroll to position [95, 0]
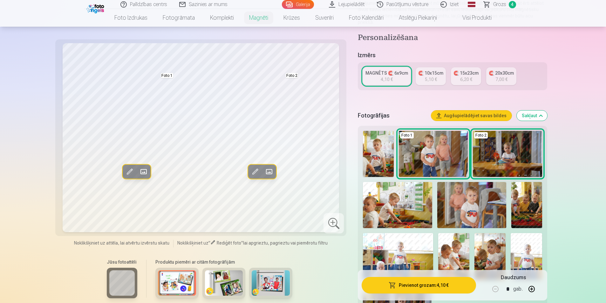
click at [458, 202] on img at bounding box center [471, 205] width 69 height 46
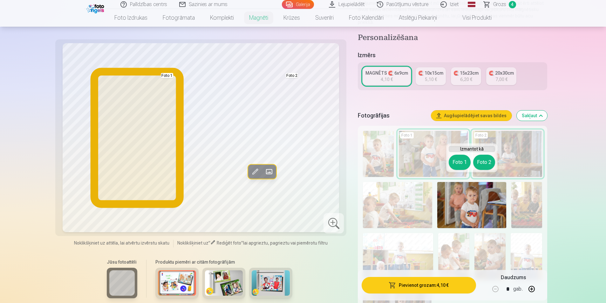
click at [460, 159] on button "Foto 1" at bounding box center [459, 162] width 22 height 15
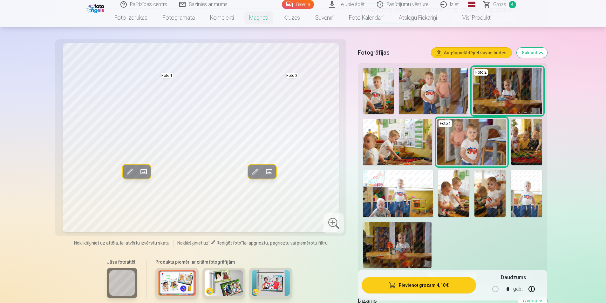
scroll to position [159, 0]
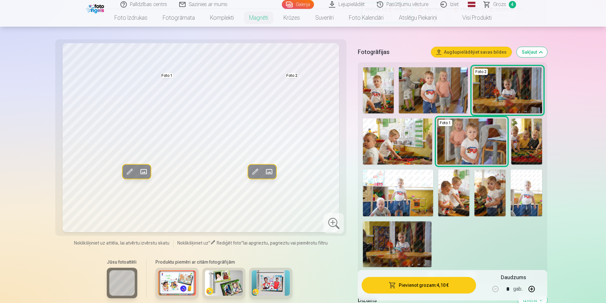
click at [493, 178] on img at bounding box center [489, 193] width 31 height 47
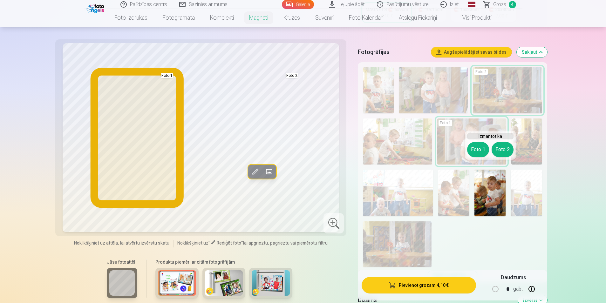
click at [478, 146] on button "Foto 1" at bounding box center [478, 149] width 22 height 15
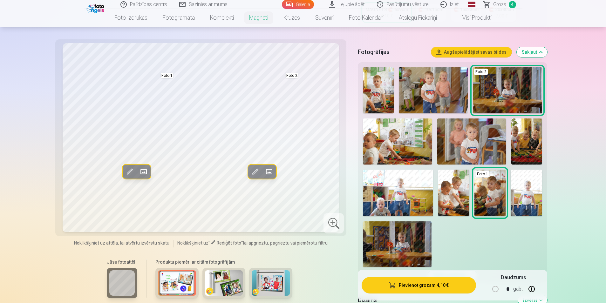
click at [405, 236] on img at bounding box center [397, 244] width 69 height 46
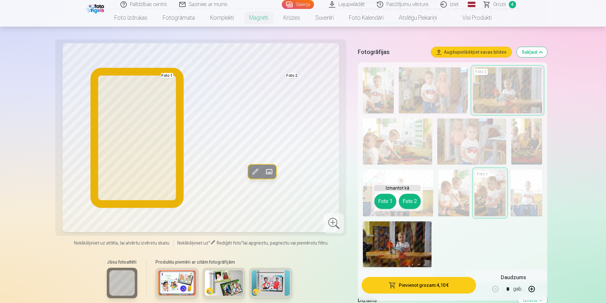
click at [379, 204] on button "Foto 1" at bounding box center [385, 201] width 22 height 15
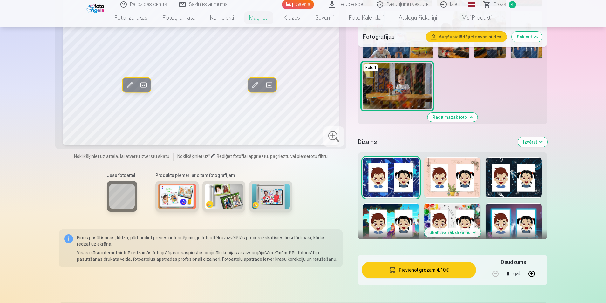
scroll to position [318, 0]
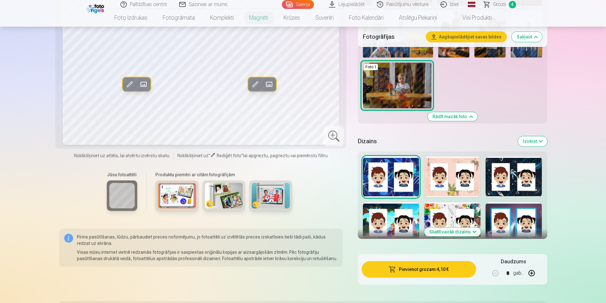
click at [451, 227] on button "Skatīt vairāk dizainu" at bounding box center [452, 231] width 57 height 9
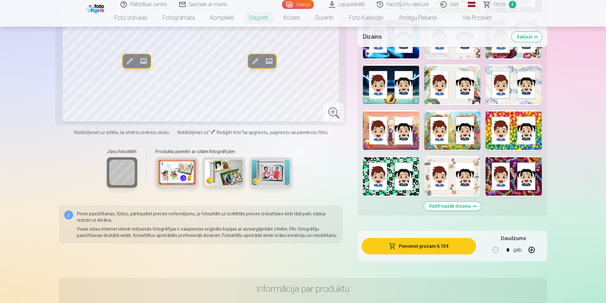
scroll to position [699, 0]
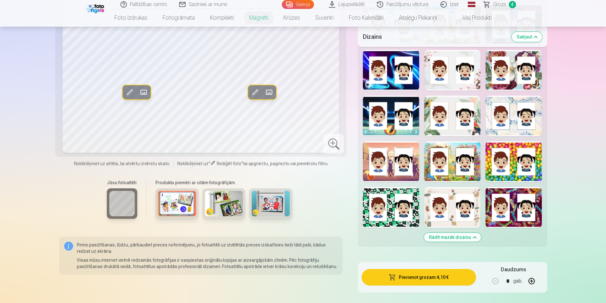
click at [516, 196] on div at bounding box center [513, 207] width 56 height 41
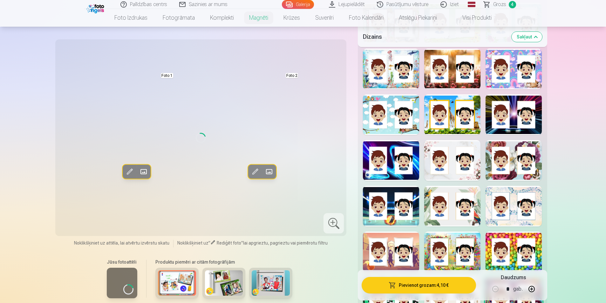
scroll to position [603, 0]
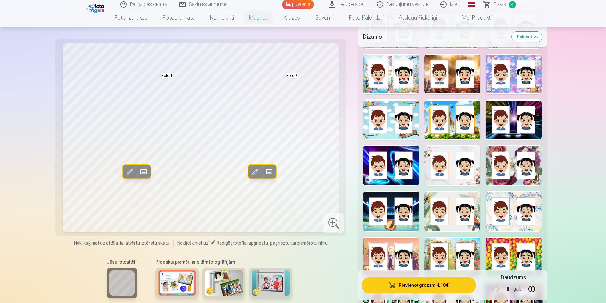
click at [517, 250] on div at bounding box center [513, 257] width 56 height 41
click at [514, 213] on div at bounding box center [513, 211] width 56 height 41
click at [444, 197] on div at bounding box center [452, 211] width 56 height 41
click at [392, 159] on div at bounding box center [391, 165] width 56 height 41
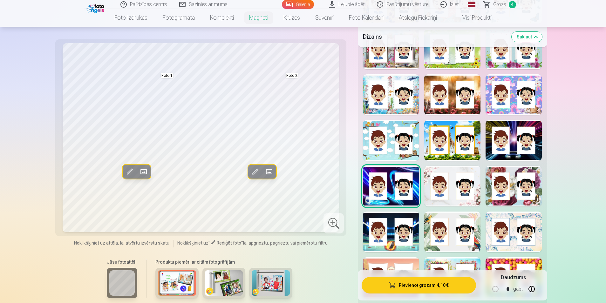
scroll to position [572, 0]
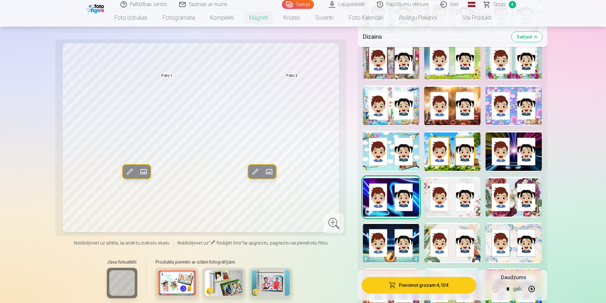
click at [393, 150] on div at bounding box center [391, 151] width 56 height 41
click at [444, 155] on div at bounding box center [452, 151] width 56 height 41
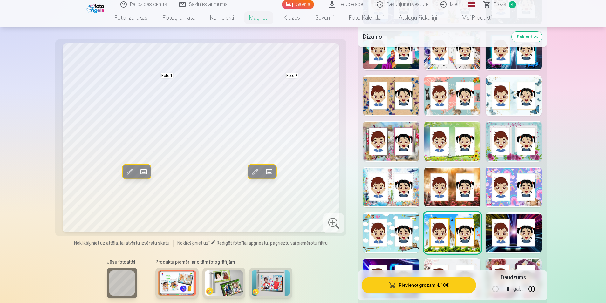
scroll to position [476, 0]
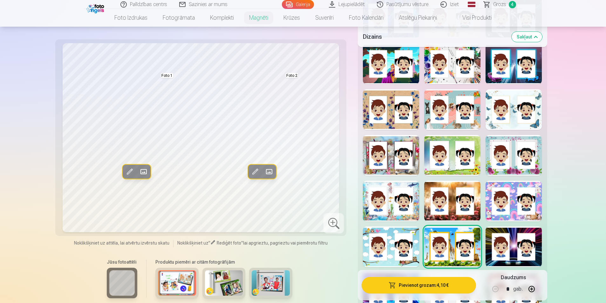
click at [446, 117] on div at bounding box center [452, 109] width 56 height 41
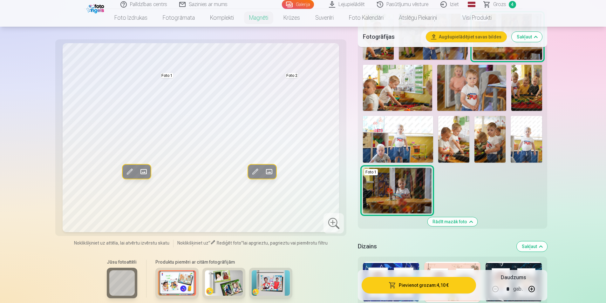
scroll to position [159, 0]
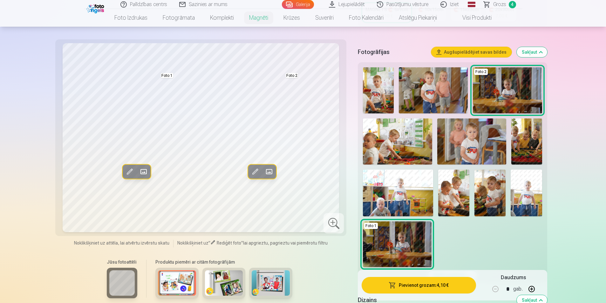
click at [491, 192] on img at bounding box center [489, 193] width 31 height 47
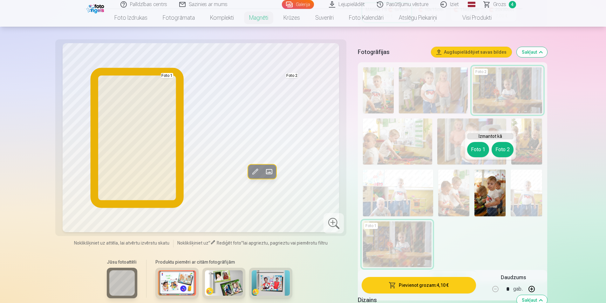
click at [477, 150] on button "Foto 1" at bounding box center [478, 149] width 22 height 15
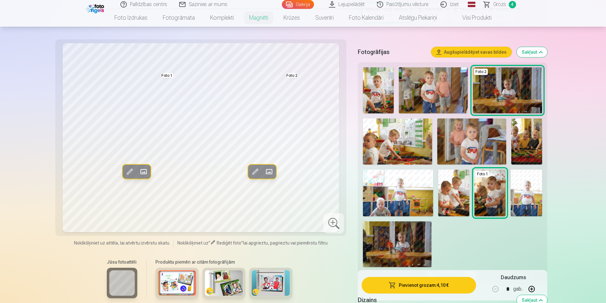
click at [522, 194] on img at bounding box center [525, 193] width 31 height 47
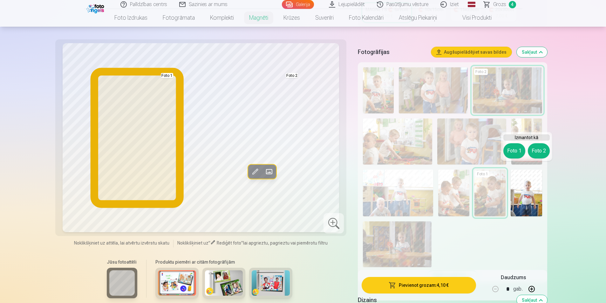
click at [511, 150] on button "Foto 1" at bounding box center [514, 150] width 22 height 15
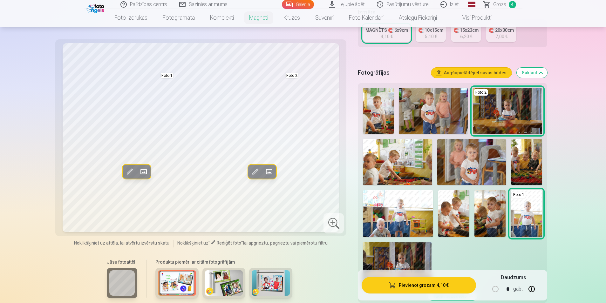
scroll to position [127, 0]
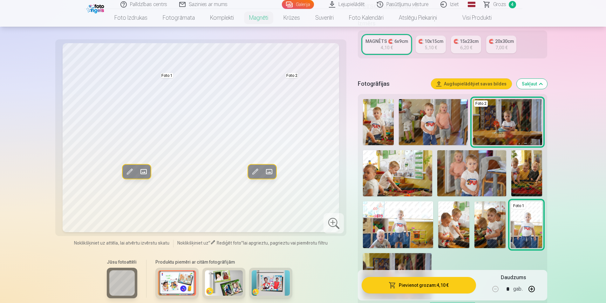
click at [432, 116] on img at bounding box center [432, 122] width 69 height 46
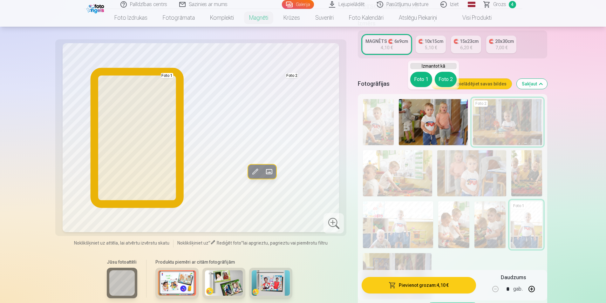
click at [426, 79] on button "Foto 1" at bounding box center [421, 79] width 22 height 15
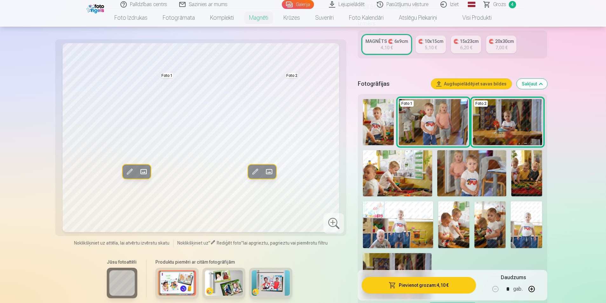
click at [129, 172] on span at bounding box center [129, 172] width 10 height 10
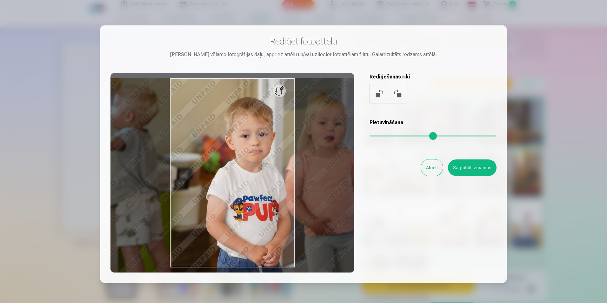
drag, startPoint x: 372, startPoint y: 136, endPoint x: 378, endPoint y: 137, distance: 6.5
click at [378, 137] on input "range" at bounding box center [433, 135] width 127 height 1
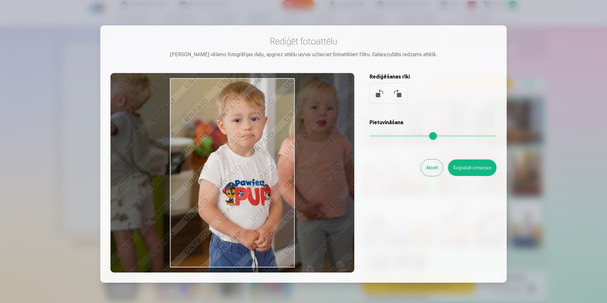
drag, startPoint x: 236, startPoint y: 187, endPoint x: 231, endPoint y: 175, distance: 13.1
click at [231, 175] on div at bounding box center [232, 172] width 244 height 199
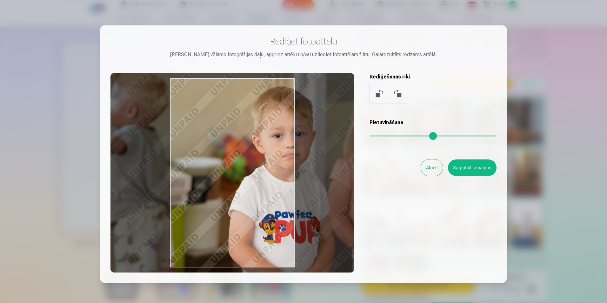
drag, startPoint x: 379, startPoint y: 136, endPoint x: 385, endPoint y: 136, distance: 5.7
type input "****"
click at [385, 136] on input "range" at bounding box center [433, 135] width 127 height 1
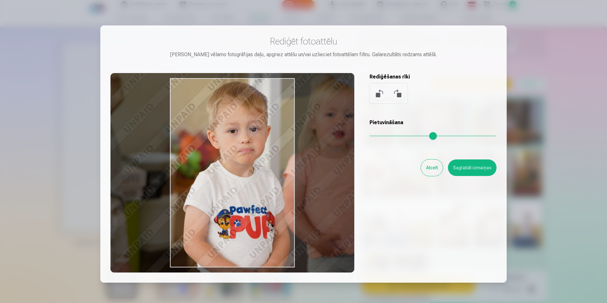
drag, startPoint x: 240, startPoint y: 185, endPoint x: 195, endPoint y: 180, distance: 45.3
click at [195, 180] on div at bounding box center [232, 172] width 244 height 199
click at [465, 168] on button "Saglabāt izmaiņas" at bounding box center [472, 167] width 49 height 17
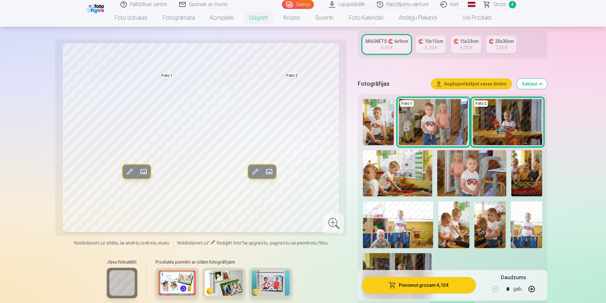
click at [255, 168] on span at bounding box center [255, 172] width 10 height 10
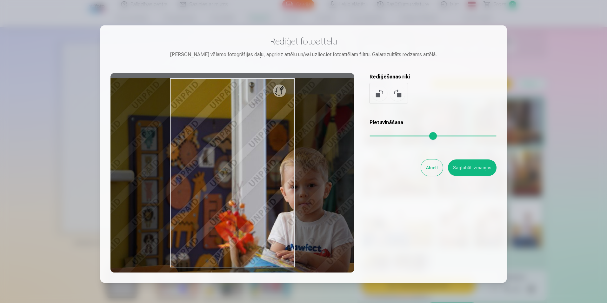
drag, startPoint x: 376, startPoint y: 136, endPoint x: 383, endPoint y: 136, distance: 7.6
click at [383, 136] on input "range" at bounding box center [433, 135] width 127 height 1
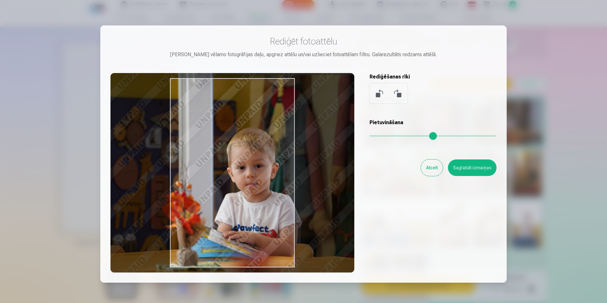
drag, startPoint x: 289, startPoint y: 178, endPoint x: 236, endPoint y: 158, distance: 56.5
click at [236, 158] on div at bounding box center [232, 172] width 244 height 199
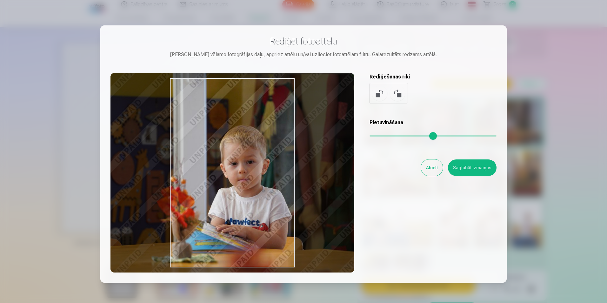
type input "****"
click at [382, 136] on input "range" at bounding box center [433, 135] width 127 height 1
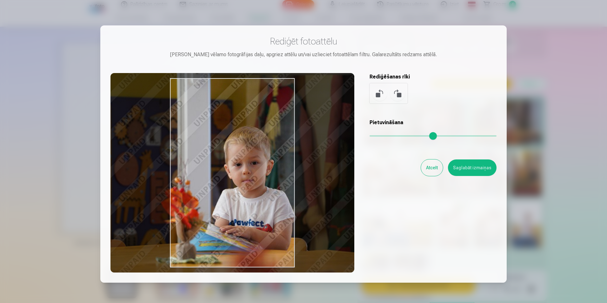
drag, startPoint x: 254, startPoint y: 184, endPoint x: 258, endPoint y: 185, distance: 4.2
click at [258, 185] on div at bounding box center [232, 172] width 244 height 199
click at [475, 166] on button "Saglabāt izmaiņas" at bounding box center [472, 167] width 49 height 17
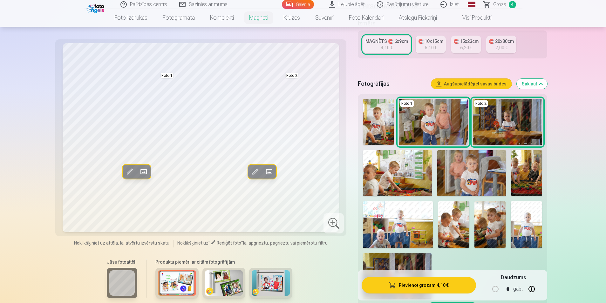
click at [450, 217] on img at bounding box center [453, 224] width 31 height 47
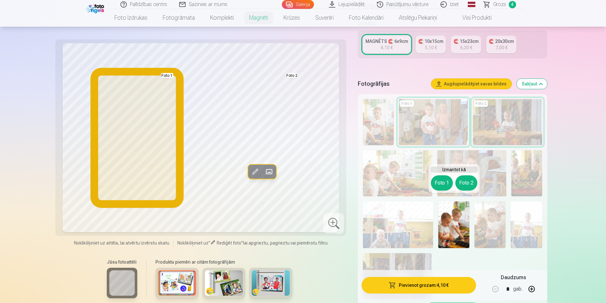
click at [437, 182] on button "Foto 1" at bounding box center [442, 182] width 22 height 15
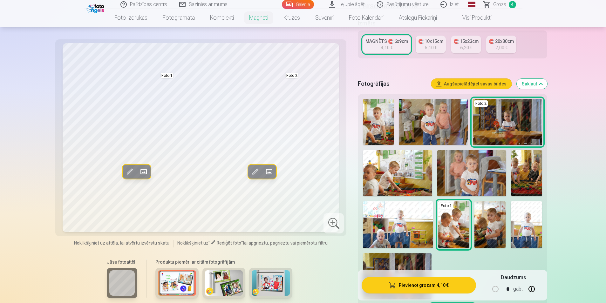
click at [129, 170] on span at bounding box center [129, 172] width 10 height 10
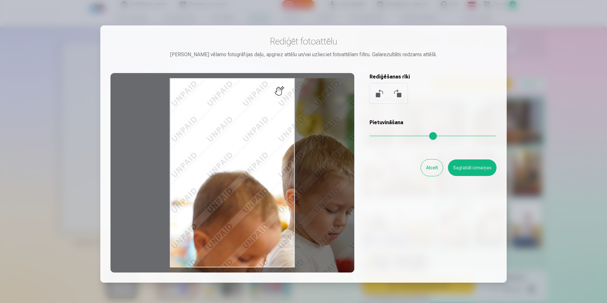
drag, startPoint x: 374, startPoint y: 137, endPoint x: 387, endPoint y: 137, distance: 13.3
click at [387, 137] on input "range" at bounding box center [433, 135] width 127 height 1
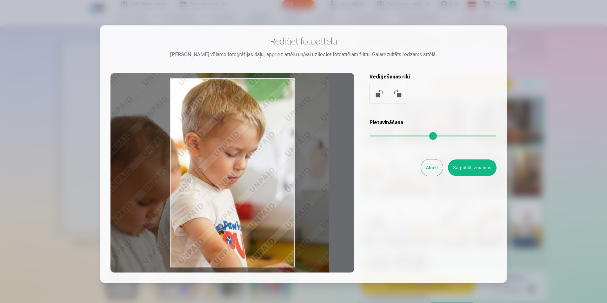
type input "****"
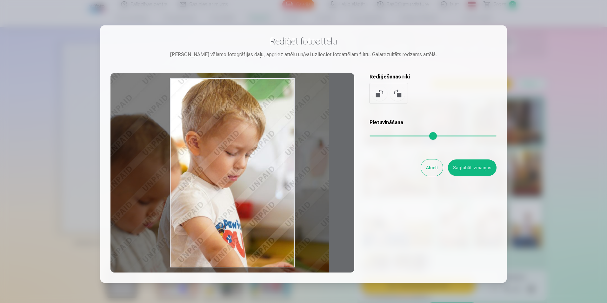
drag, startPoint x: 248, startPoint y: 166, endPoint x: 148, endPoint y: 109, distance: 115.6
click at [148, 109] on div at bounding box center [232, 172] width 244 height 199
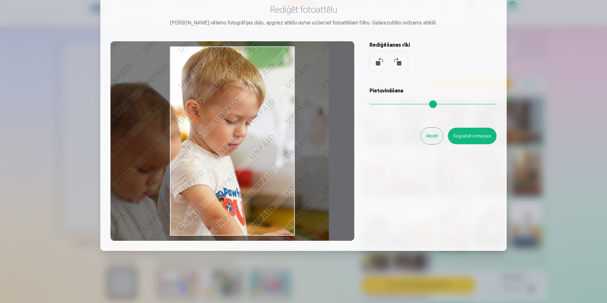
drag, startPoint x: 472, startPoint y: 142, endPoint x: 473, endPoint y: 148, distance: 6.0
click at [473, 142] on button "Saglabāt izmaiņas" at bounding box center [472, 136] width 49 height 17
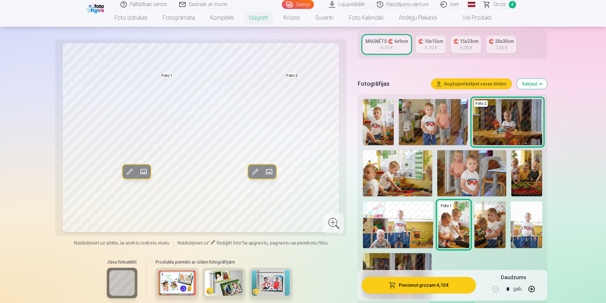
click at [530, 220] on img at bounding box center [525, 224] width 31 height 47
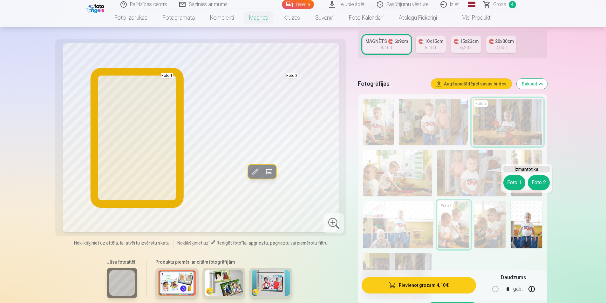
click at [516, 182] on button "Foto 1" at bounding box center [514, 182] width 22 height 15
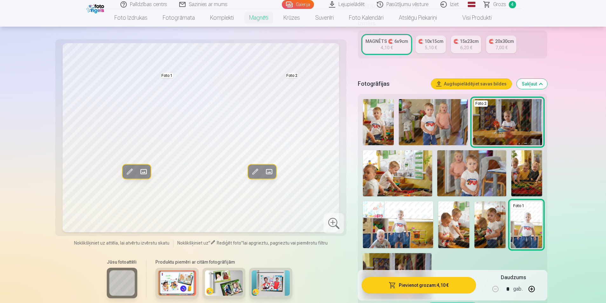
click at [130, 170] on span at bounding box center [129, 172] width 10 height 10
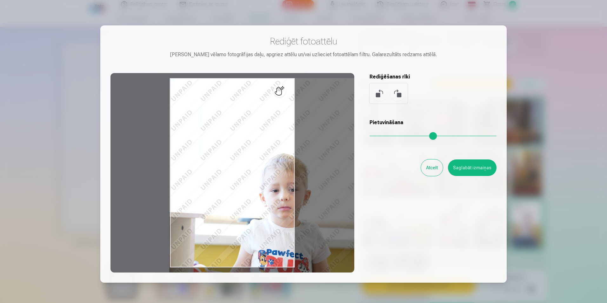
drag, startPoint x: 375, startPoint y: 134, endPoint x: 383, endPoint y: 136, distance: 7.7
click at [383, 136] on input "range" at bounding box center [433, 135] width 127 height 1
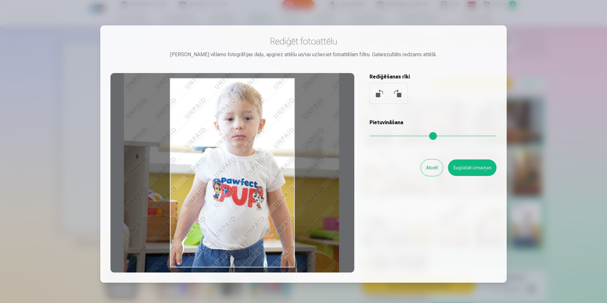
drag, startPoint x: 224, startPoint y: 162, endPoint x: 184, endPoint y: 98, distance: 75.4
click at [184, 98] on div at bounding box center [232, 172] width 244 height 199
click at [382, 135] on input "range" at bounding box center [433, 135] width 127 height 1
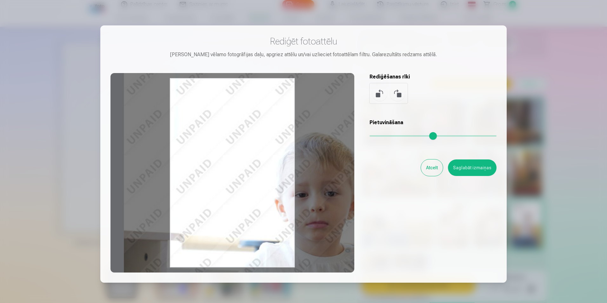
drag, startPoint x: 382, startPoint y: 134, endPoint x: 397, endPoint y: 133, distance: 15.3
type input "****"
click at [397, 135] on input "range" at bounding box center [433, 135] width 127 height 1
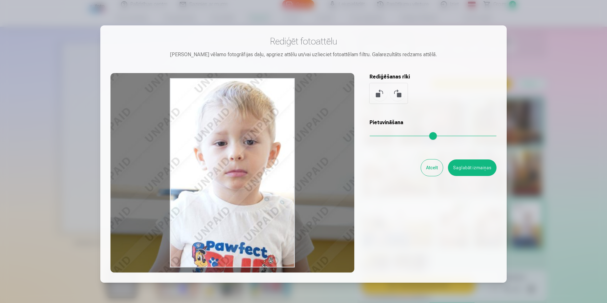
drag, startPoint x: 257, startPoint y: 159, endPoint x: 176, endPoint y: 108, distance: 95.8
click at [176, 108] on div at bounding box center [232, 172] width 244 height 199
click at [489, 173] on button "Saglabāt izmaiņas" at bounding box center [472, 167] width 49 height 17
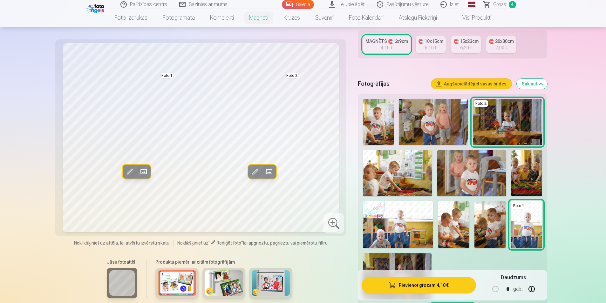
scroll to position [159, 0]
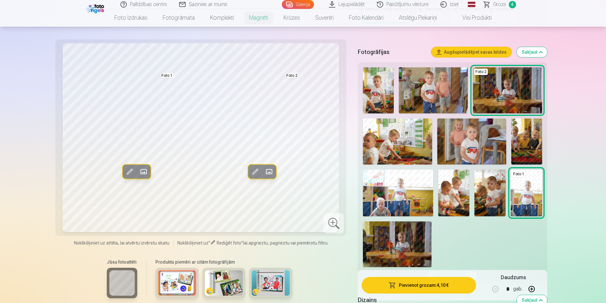
click at [423, 232] on img at bounding box center [397, 244] width 69 height 46
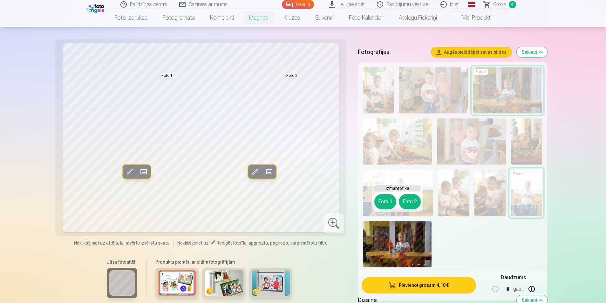
click at [386, 204] on button "Foto 1" at bounding box center [385, 201] width 22 height 15
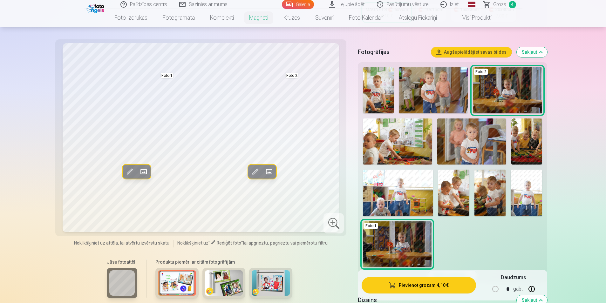
click at [131, 171] on span at bounding box center [129, 172] width 10 height 10
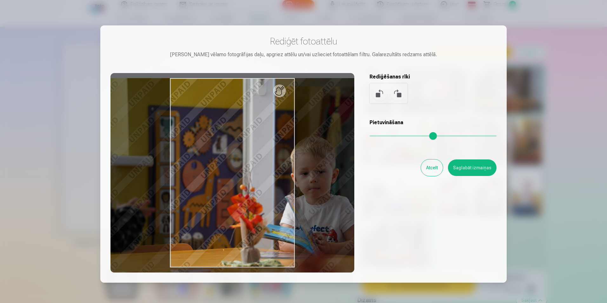
drag, startPoint x: 373, startPoint y: 135, endPoint x: 381, endPoint y: 136, distance: 8.0
click at [381, 136] on input "range" at bounding box center [433, 135] width 127 height 1
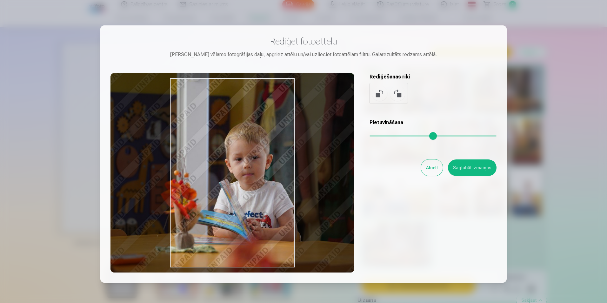
drag, startPoint x: 259, startPoint y: 151, endPoint x: 196, endPoint y: 136, distance: 64.6
click at [194, 136] on div at bounding box center [232, 172] width 244 height 199
type input "****"
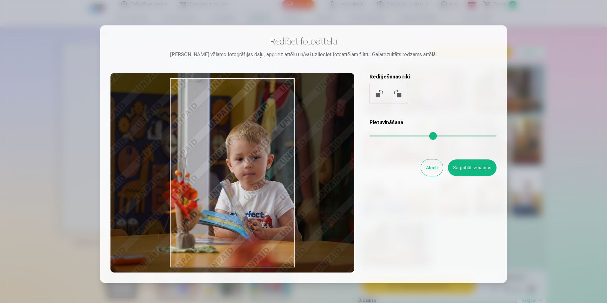
click at [471, 168] on button "Saglabāt izmaiņas" at bounding box center [472, 167] width 49 height 17
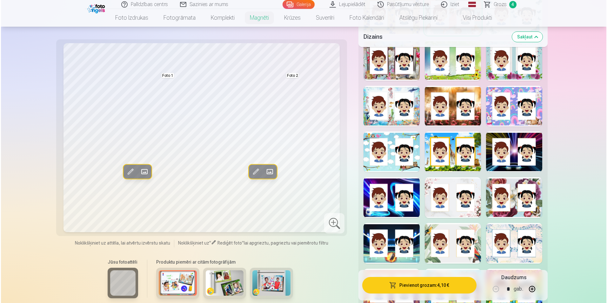
scroll to position [572, 0]
click at [458, 150] on div at bounding box center [452, 151] width 56 height 41
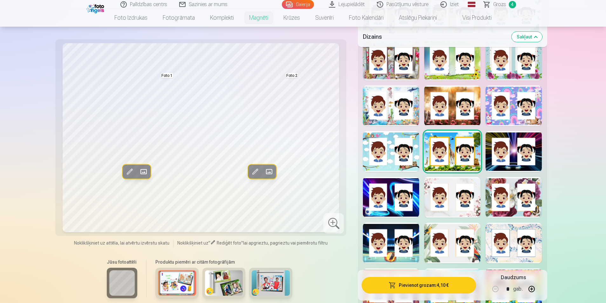
click at [431, 286] on button "Pievienot grozam : 4,10 €" at bounding box center [418, 285] width 114 height 17
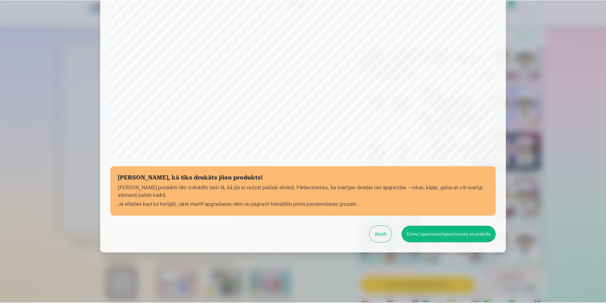
scroll to position [154, 0]
click at [431, 232] on button "Esmu iepazinies/iepazinusies un piekrītu" at bounding box center [449, 233] width 94 height 17
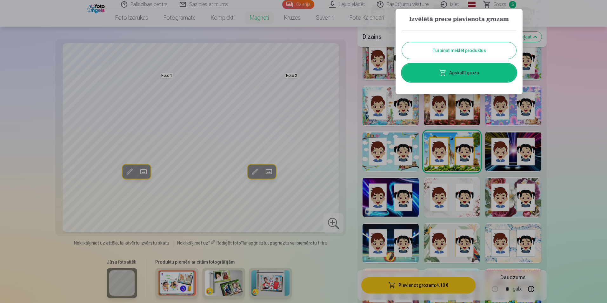
click at [482, 47] on button "Turpināt meklēt produktus" at bounding box center [459, 50] width 114 height 17
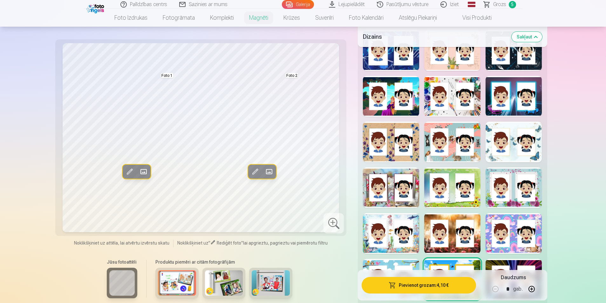
scroll to position [413, 0]
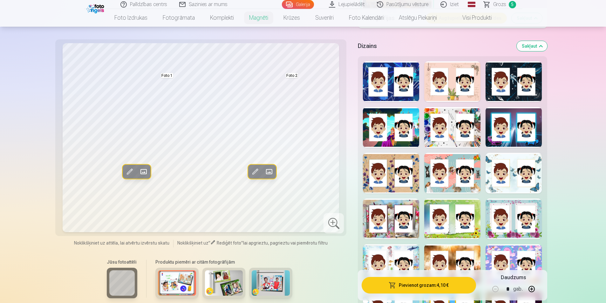
click at [438, 163] on div at bounding box center [452, 173] width 56 height 41
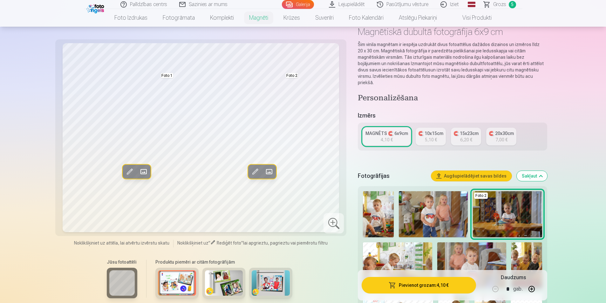
scroll to position [0, 0]
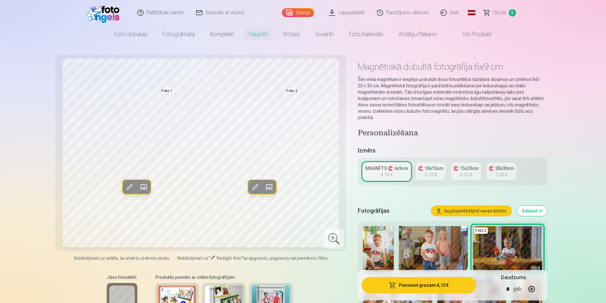
click at [254, 186] on span at bounding box center [255, 187] width 10 height 10
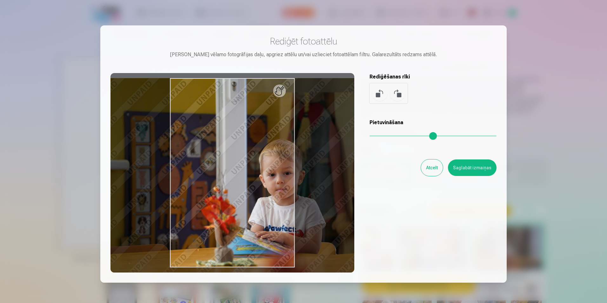
drag, startPoint x: 375, startPoint y: 134, endPoint x: 380, endPoint y: 134, distance: 4.8
type input "****"
click at [380, 135] on input "range" at bounding box center [433, 135] width 127 height 1
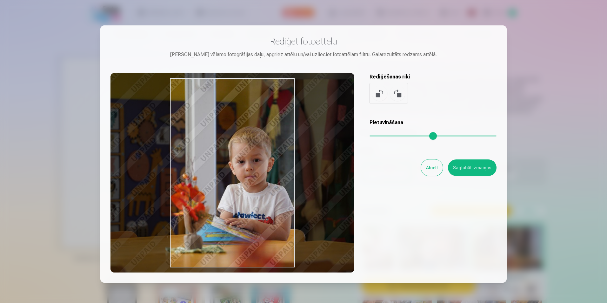
drag, startPoint x: 273, startPoint y: 169, endPoint x: 242, endPoint y: 156, distance: 33.4
click at [242, 156] on div at bounding box center [232, 172] width 244 height 199
click at [478, 170] on button "Saglabāt izmaiņas" at bounding box center [472, 167] width 49 height 17
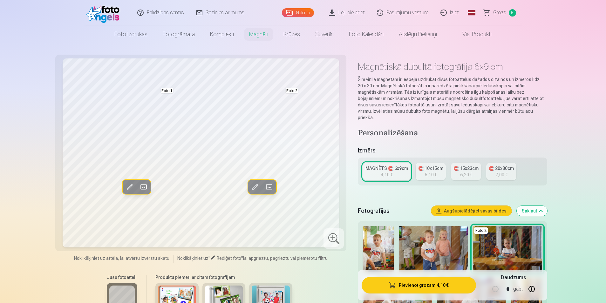
click at [130, 183] on span at bounding box center [129, 187] width 10 height 10
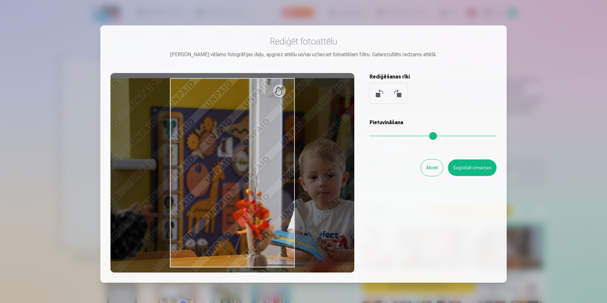
drag, startPoint x: 375, startPoint y: 135, endPoint x: 383, endPoint y: 136, distance: 7.6
type input "****"
click at [383, 136] on input "range" at bounding box center [433, 135] width 127 height 1
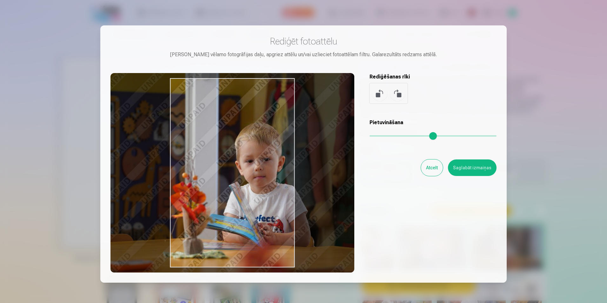
drag, startPoint x: 276, startPoint y: 165, endPoint x: 212, endPoint y: 149, distance: 65.8
click at [212, 149] on div at bounding box center [232, 172] width 244 height 199
click at [456, 166] on button "Saglabāt izmaiņas" at bounding box center [472, 167] width 49 height 17
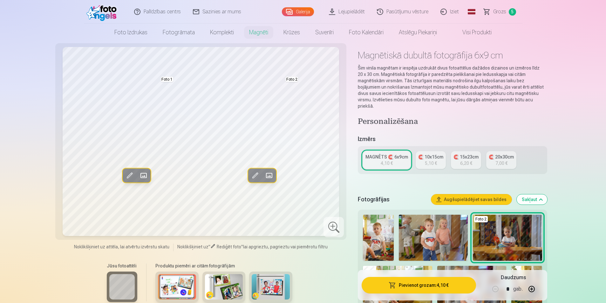
scroll to position [32, 0]
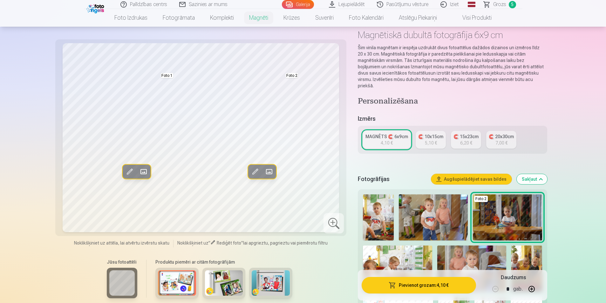
click at [432, 207] on img at bounding box center [432, 217] width 69 height 46
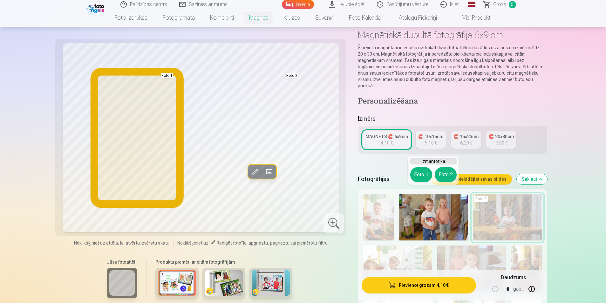
click at [418, 173] on button "Foto 1" at bounding box center [421, 174] width 22 height 15
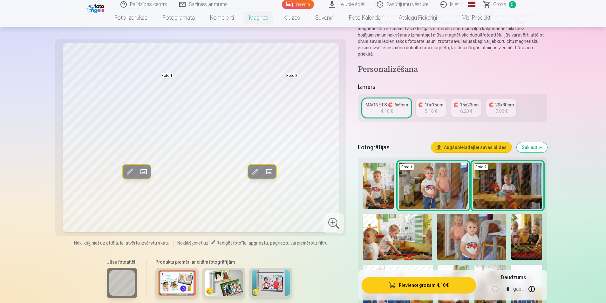
scroll to position [95, 0]
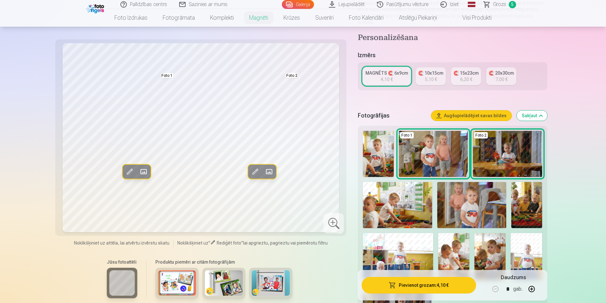
click at [484, 202] on img at bounding box center [471, 205] width 69 height 46
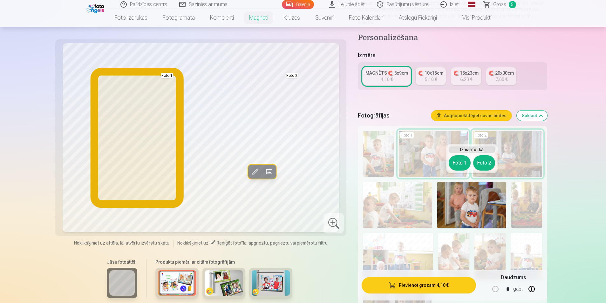
click at [457, 165] on button "Foto 1" at bounding box center [459, 162] width 22 height 15
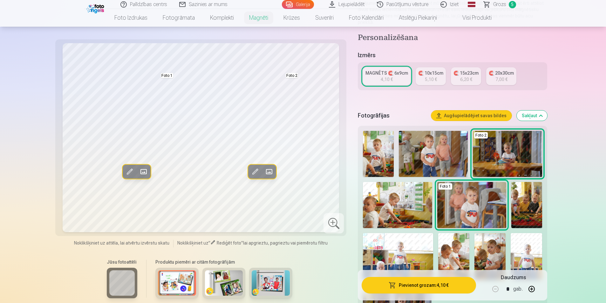
click at [371, 145] on img at bounding box center [378, 154] width 31 height 46
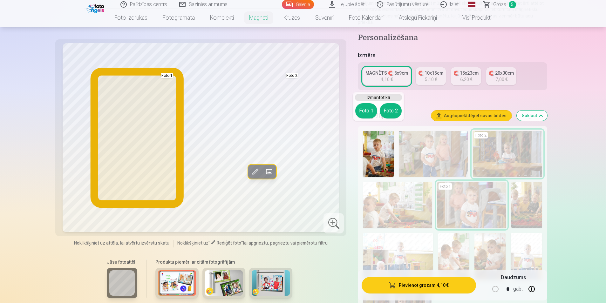
click at [363, 108] on button "Foto 1" at bounding box center [366, 110] width 22 height 15
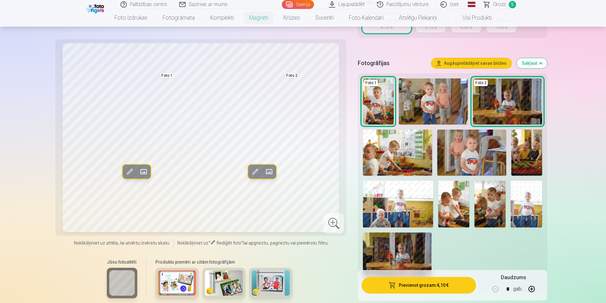
scroll to position [159, 0]
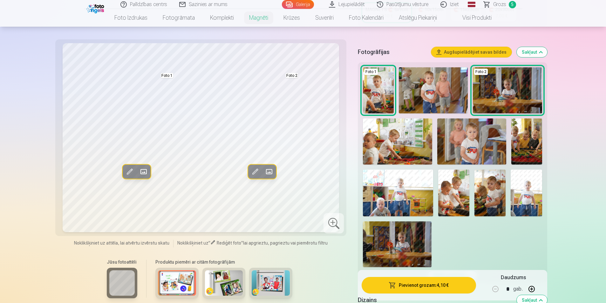
click at [422, 189] on img at bounding box center [398, 193] width 70 height 47
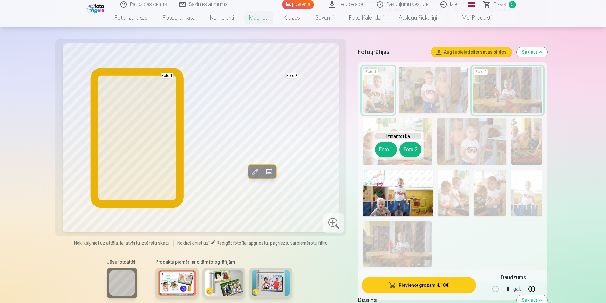
click at [383, 150] on button "Foto 1" at bounding box center [386, 149] width 22 height 15
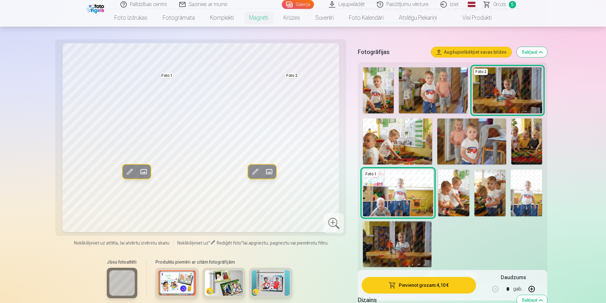
click at [529, 186] on img at bounding box center [525, 193] width 31 height 47
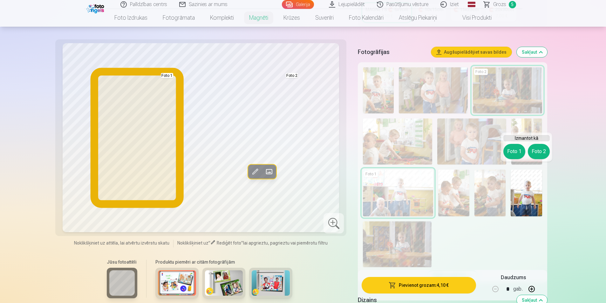
click at [509, 145] on button "Foto 1" at bounding box center [514, 151] width 22 height 15
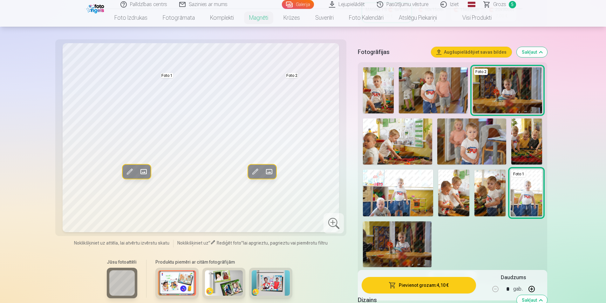
click at [497, 186] on img at bounding box center [489, 193] width 31 height 47
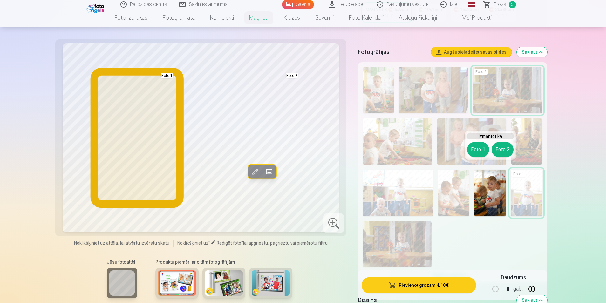
click at [480, 150] on button "Foto 1" at bounding box center [478, 149] width 22 height 15
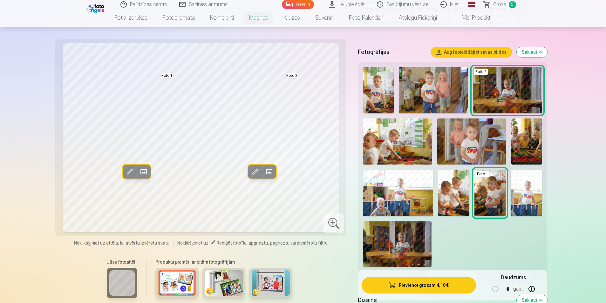
click at [128, 170] on span at bounding box center [129, 172] width 10 height 10
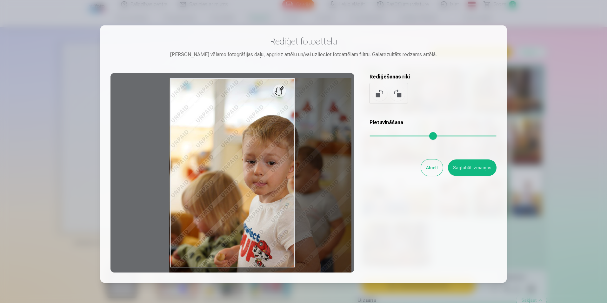
drag, startPoint x: 372, startPoint y: 135, endPoint x: 378, endPoint y: 134, distance: 6.2
click at [378, 135] on input "range" at bounding box center [433, 135] width 127 height 1
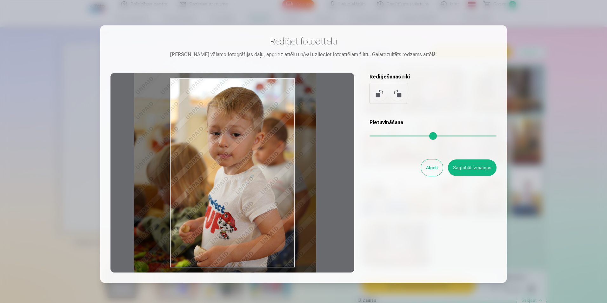
type input "****"
drag, startPoint x: 239, startPoint y: 178, endPoint x: 204, endPoint y: 150, distance: 45.6
click at [204, 150] on div at bounding box center [232, 172] width 244 height 199
click at [462, 170] on button "Saglabāt izmaiņas" at bounding box center [472, 167] width 49 height 17
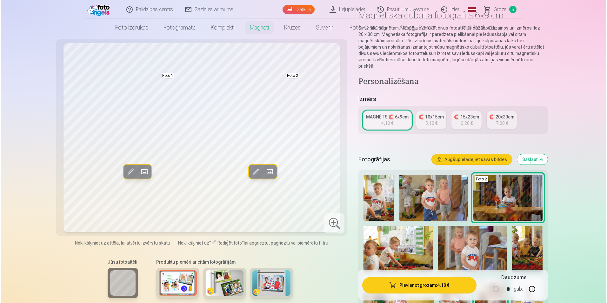
scroll to position [0, 0]
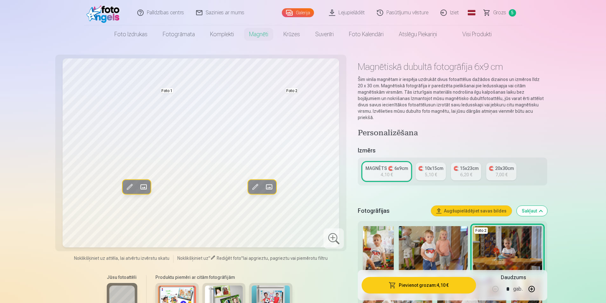
click at [420, 172] on link "🧲 10x15cm 5,10 €" at bounding box center [430, 172] width 30 height 18
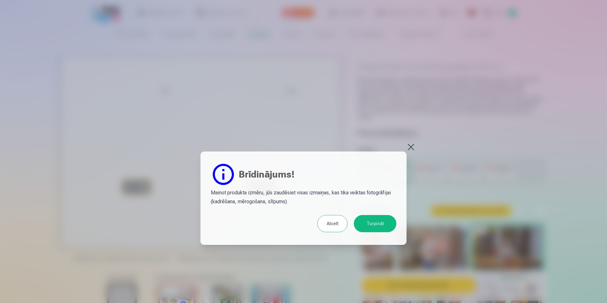
click at [411, 147] on button at bounding box center [411, 147] width 9 height 9
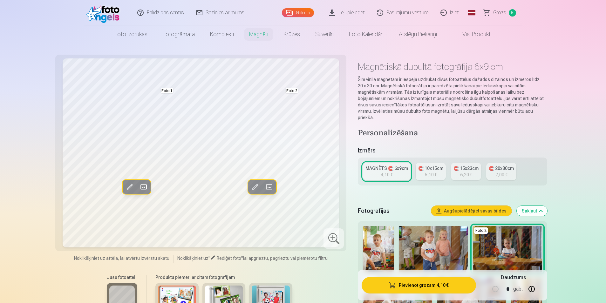
click at [438, 285] on button "Pievienot grozam : 4,10 €" at bounding box center [418, 285] width 114 height 17
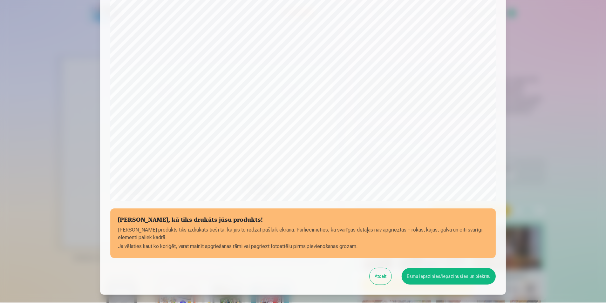
scroll to position [154, 0]
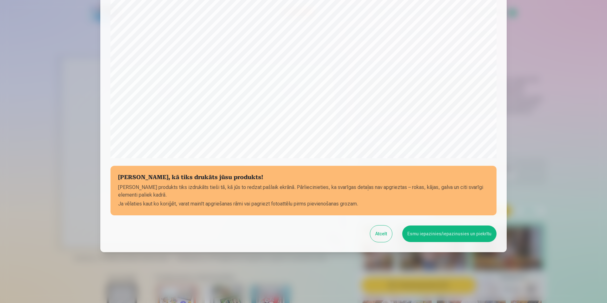
click at [456, 235] on button "Esmu iepazinies/iepazinusies un piekrītu" at bounding box center [449, 233] width 94 height 17
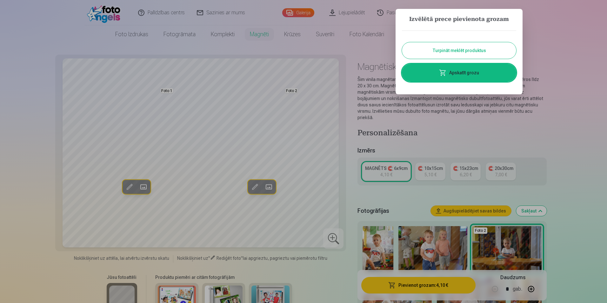
click at [480, 78] on link "Apskatīt grozu" at bounding box center [459, 73] width 114 height 18
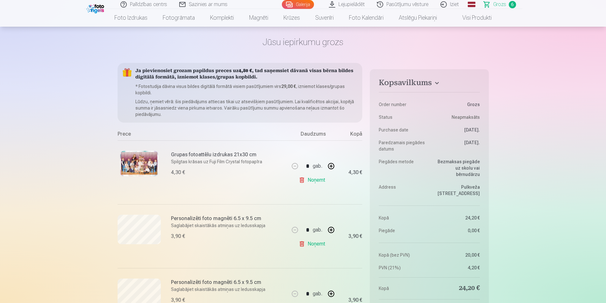
scroll to position [64, 0]
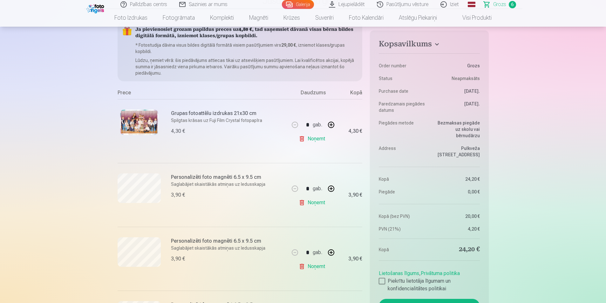
click at [332, 189] on button "button" at bounding box center [330, 188] width 15 height 15
click at [330, 191] on button "button" at bounding box center [330, 188] width 15 height 15
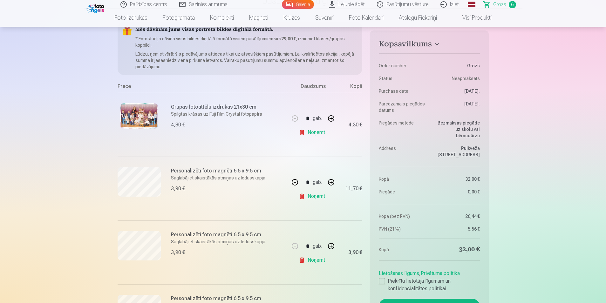
click at [305, 199] on link "Noņemt" at bounding box center [312, 196] width 29 height 13
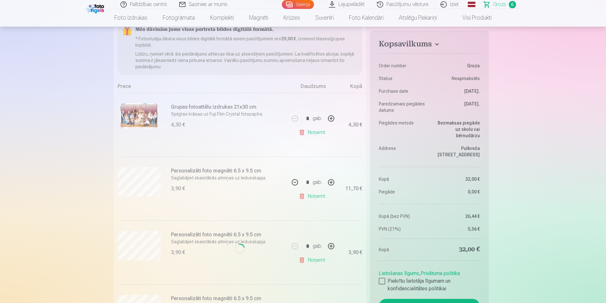
type input "*"
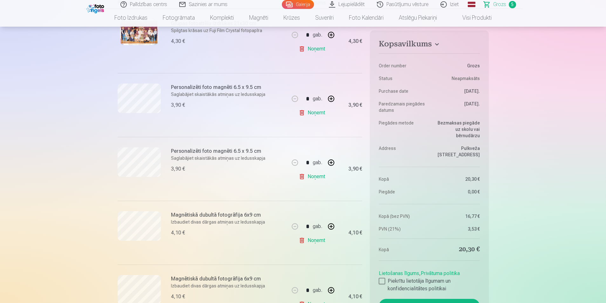
scroll to position [95, 0]
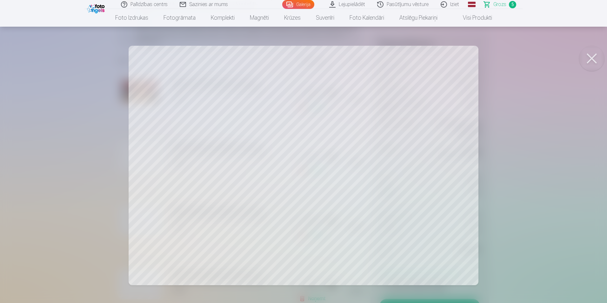
click at [599, 56] on button at bounding box center [591, 58] width 25 height 25
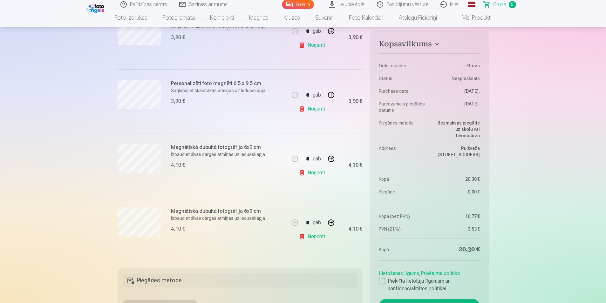
scroll to position [222, 0]
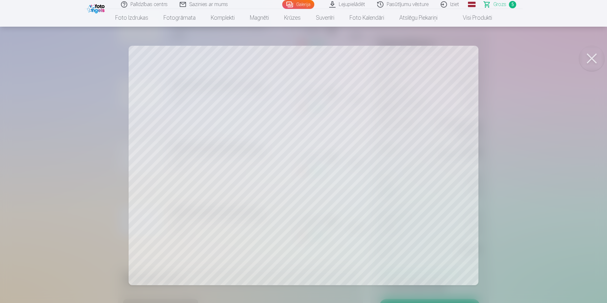
click at [598, 56] on button at bounding box center [591, 58] width 25 height 25
click at [598, 59] on button at bounding box center [591, 58] width 25 height 25
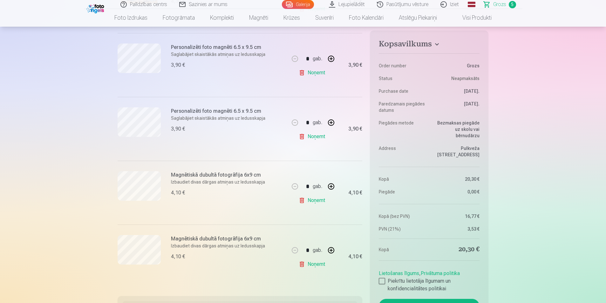
scroll to position [127, 0]
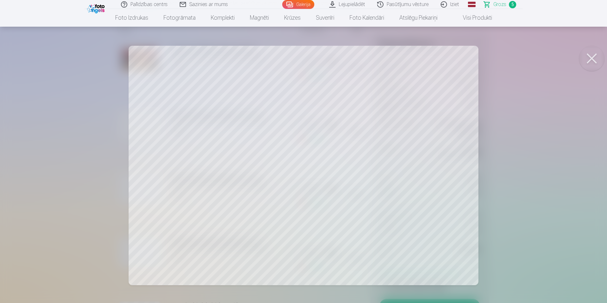
click at [592, 62] on button at bounding box center [591, 58] width 25 height 25
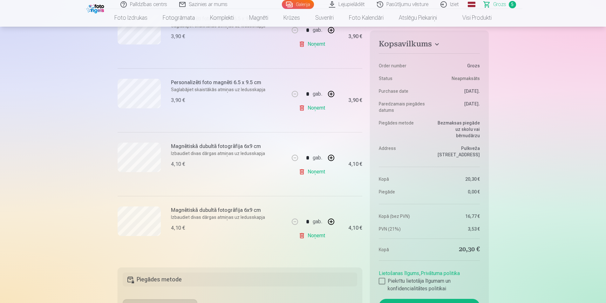
scroll to position [222, 0]
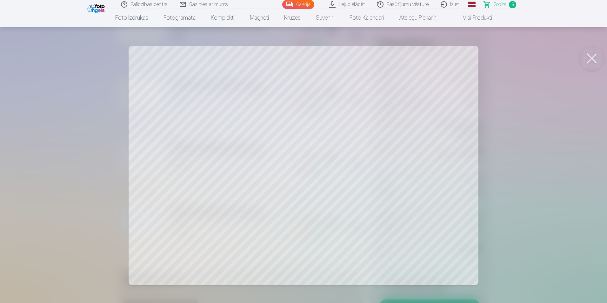
click at [597, 57] on button at bounding box center [591, 58] width 25 height 25
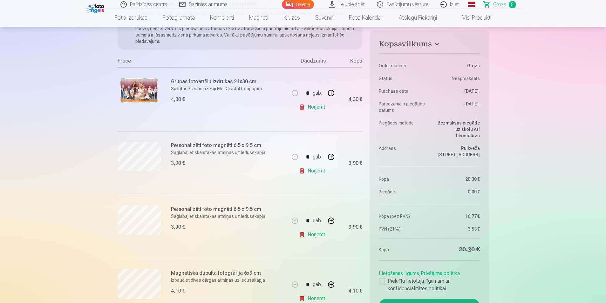
scroll to position [0, 0]
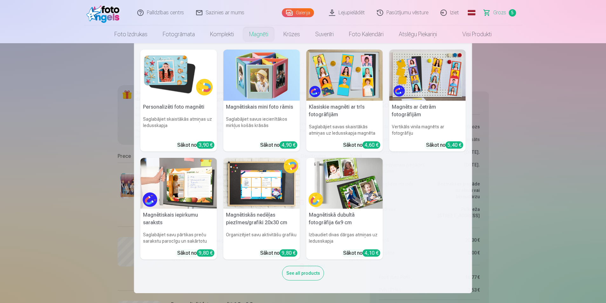
drag, startPoint x: 260, startPoint y: 34, endPoint x: 260, endPoint y: 38, distance: 3.8
click at [260, 34] on link "Magnēti" at bounding box center [258, 34] width 34 height 18
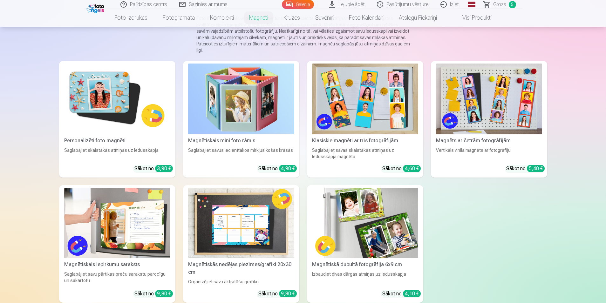
scroll to position [127, 0]
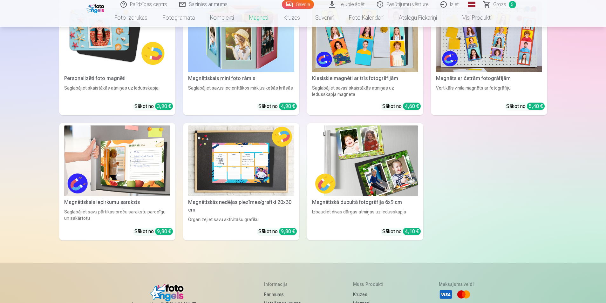
click at [398, 170] on img at bounding box center [365, 160] width 106 height 71
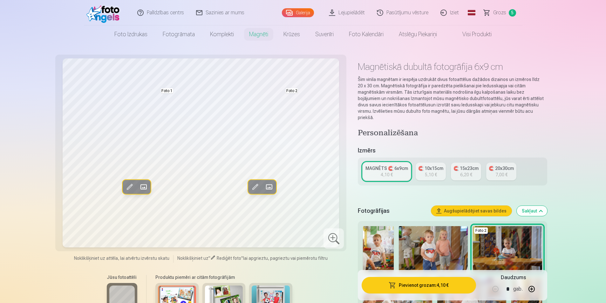
click at [435, 171] on div "5,10 €" at bounding box center [431, 174] width 12 height 6
click at [258, 187] on span at bounding box center [257, 186] width 10 height 10
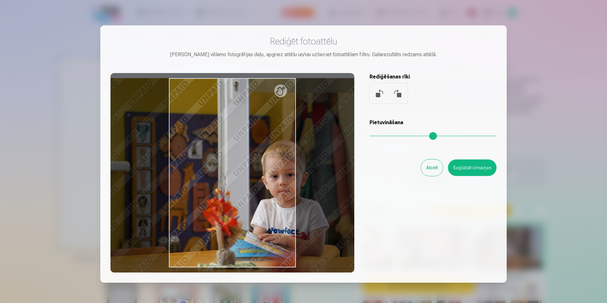
drag, startPoint x: 375, startPoint y: 136, endPoint x: 386, endPoint y: 136, distance: 11.4
type input "****"
click at [386, 136] on input "range" at bounding box center [433, 135] width 127 height 1
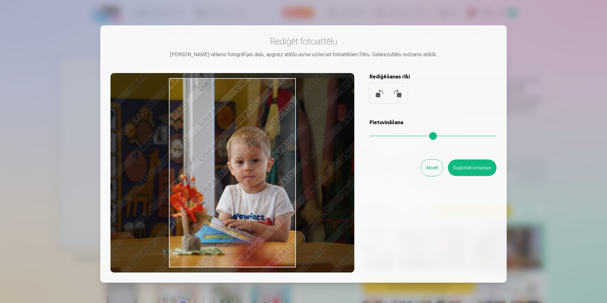
drag, startPoint x: 264, startPoint y: 177, endPoint x: 232, endPoint y: 164, distance: 34.9
click at [232, 164] on div at bounding box center [232, 172] width 244 height 199
click at [463, 170] on button "Saglabāt izmaiņas" at bounding box center [472, 167] width 49 height 17
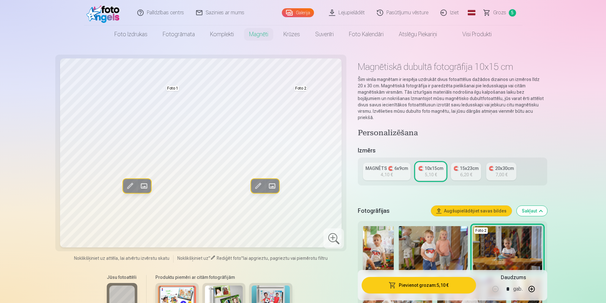
click at [130, 187] on span at bounding box center [130, 186] width 10 height 10
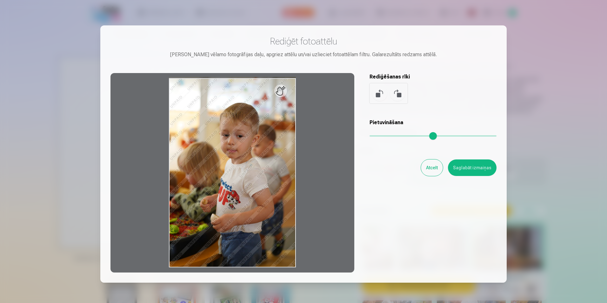
click at [433, 174] on button "Atcelt" at bounding box center [432, 167] width 22 height 17
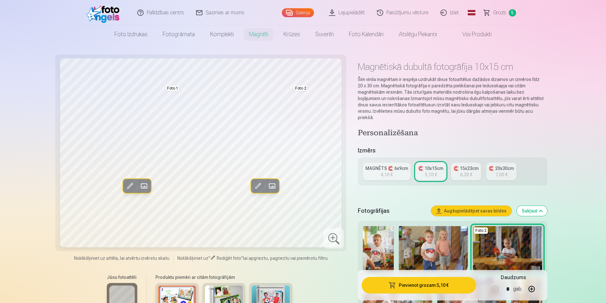
click at [128, 184] on span at bounding box center [130, 186] width 10 height 10
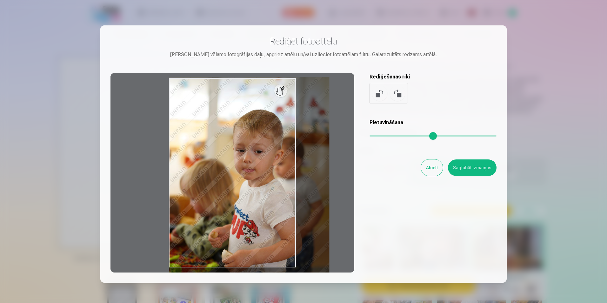
drag, startPoint x: 373, startPoint y: 136, endPoint x: 379, endPoint y: 136, distance: 5.7
type input "****"
click at [379, 136] on input "range" at bounding box center [433, 135] width 127 height 1
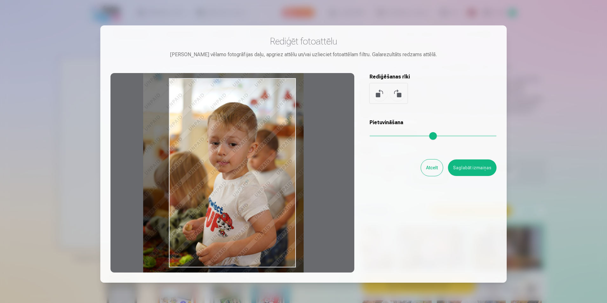
drag, startPoint x: 225, startPoint y: 177, endPoint x: 200, endPoint y: 170, distance: 26.0
click at [200, 170] on div at bounding box center [232, 172] width 244 height 199
click at [379, 137] on input "range" at bounding box center [433, 135] width 127 height 1
click at [479, 167] on button "Saglabāt izmaiņas" at bounding box center [472, 167] width 49 height 17
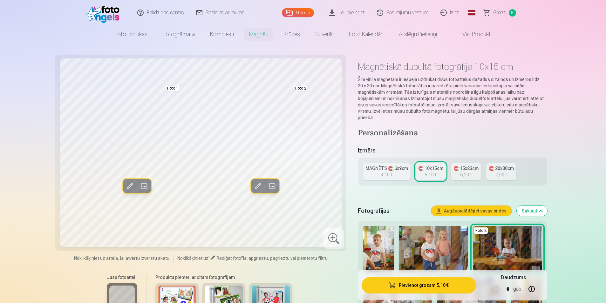
click at [427, 285] on button "Pievienot grozam : 5,10 €" at bounding box center [418, 285] width 114 height 17
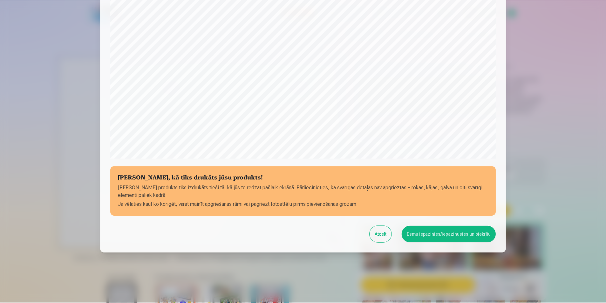
scroll to position [154, 0]
click at [435, 237] on button "Esmu iepazinies/iepazinusies un piekrītu" at bounding box center [449, 233] width 94 height 17
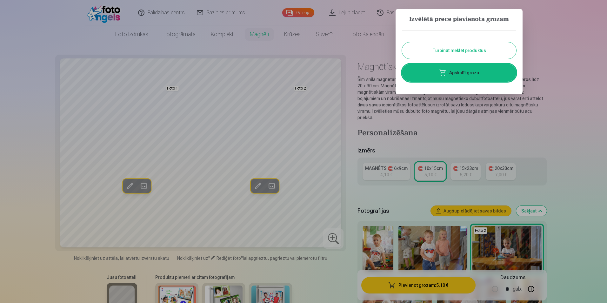
click at [461, 77] on link "Apskatīt grozu" at bounding box center [459, 73] width 114 height 18
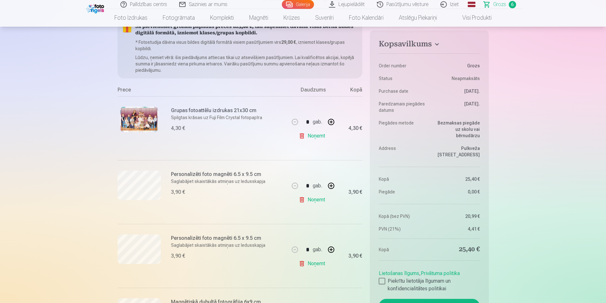
scroll to position [64, 0]
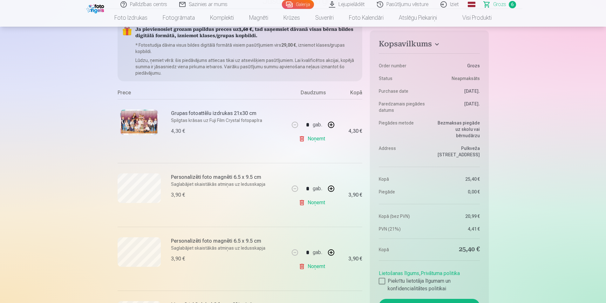
click at [318, 204] on link "Noņemt" at bounding box center [312, 202] width 29 height 13
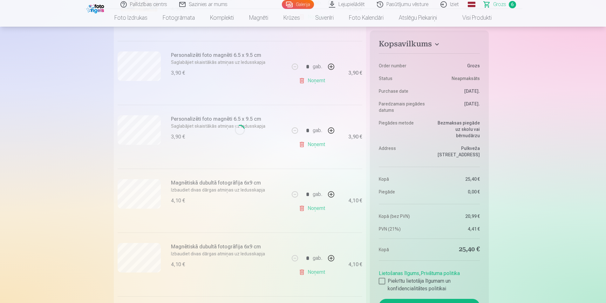
scroll to position [191, 0]
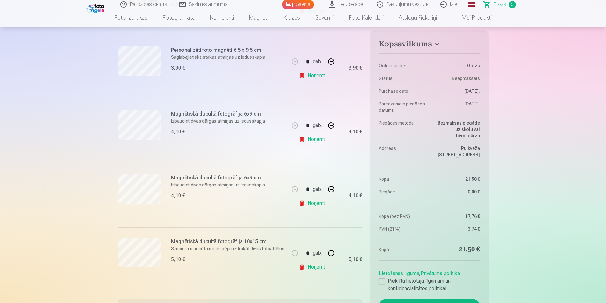
click at [317, 202] on link "Noņemt" at bounding box center [312, 203] width 29 height 13
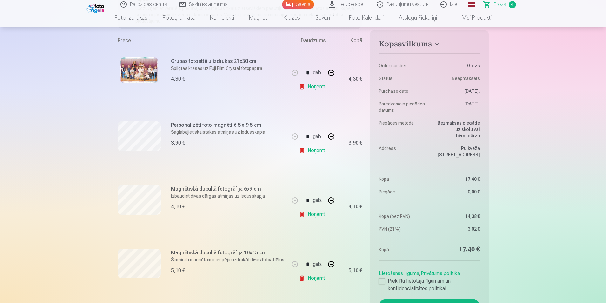
scroll to position [127, 0]
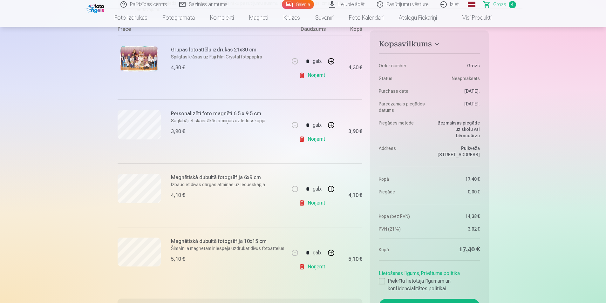
click at [317, 203] on link "Noņemt" at bounding box center [312, 203] width 29 height 13
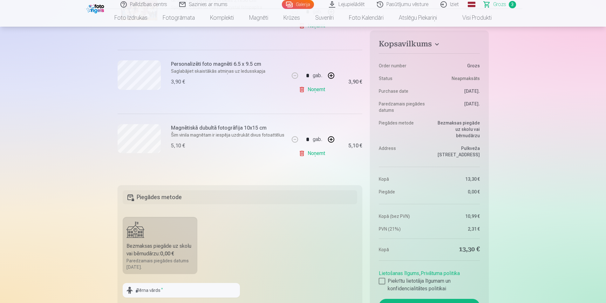
scroll to position [191, 0]
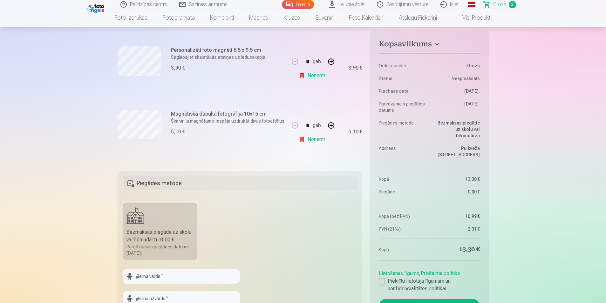
click at [381, 278] on div at bounding box center [381, 281] width 6 height 6
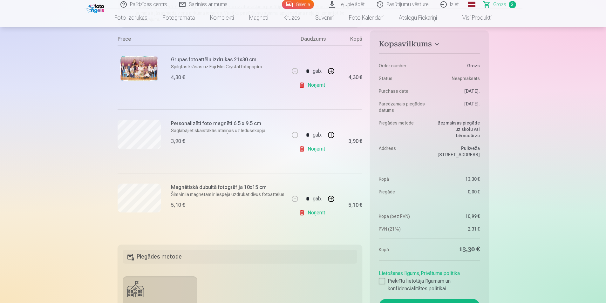
scroll to position [127, 0]
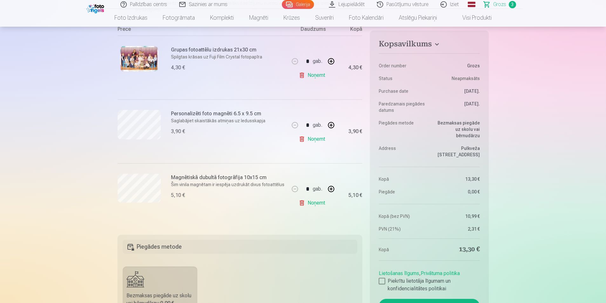
click at [436, 299] on button "Maksāt" at bounding box center [428, 306] width 101 height 15
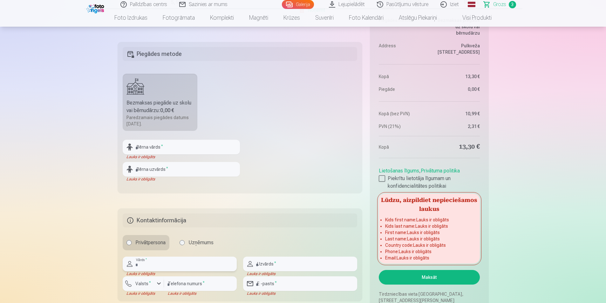
scroll to position [305, 0]
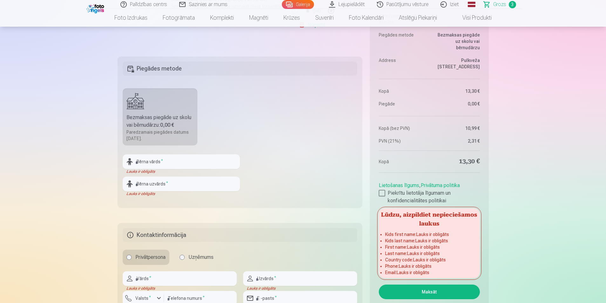
click at [180, 172] on div "Lauks ir obligāts" at bounding box center [181, 171] width 117 height 5
click at [180, 164] on input "text" at bounding box center [181, 161] width 117 height 15
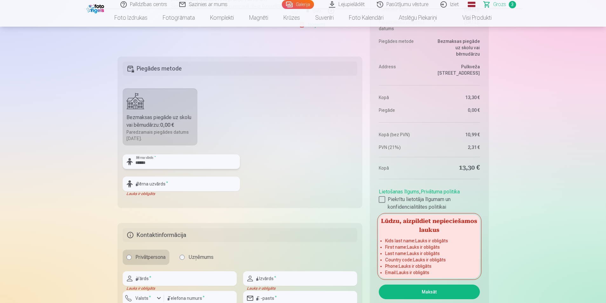
type input "******"
click at [165, 184] on input "text" at bounding box center [181, 184] width 117 height 15
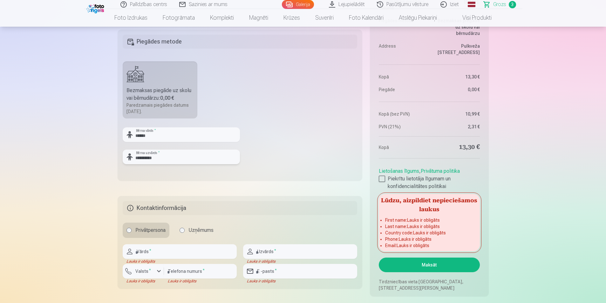
scroll to position [369, 0]
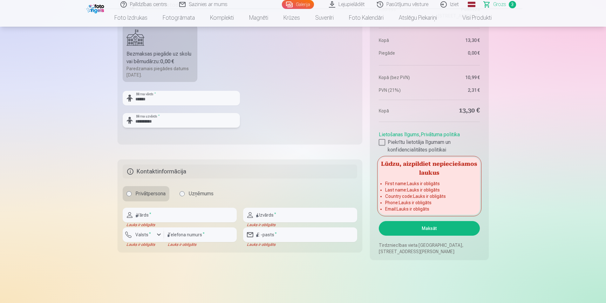
type input "**********"
click at [147, 214] on input "text" at bounding box center [180, 215] width 114 height 15
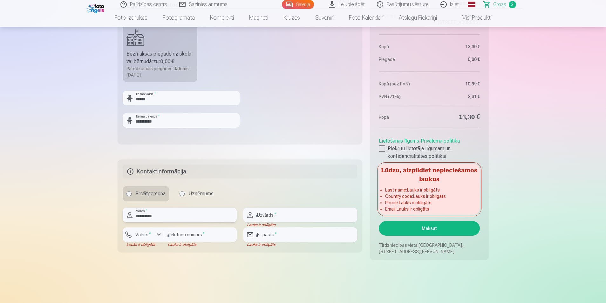
type input "**********"
click at [281, 218] on input "text" at bounding box center [300, 215] width 114 height 15
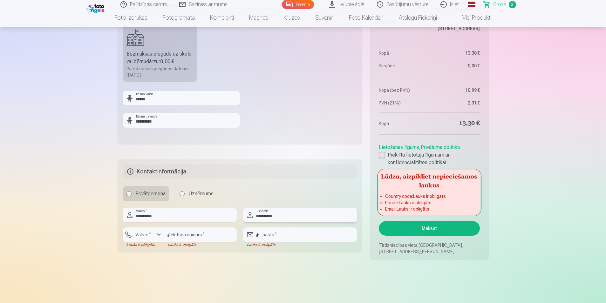
type input "**********"
click at [269, 237] on input "email" at bounding box center [300, 234] width 114 height 15
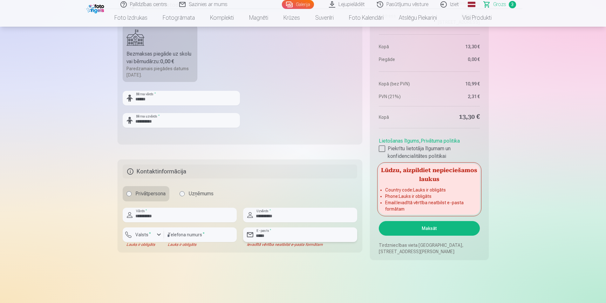
type input "**********"
type input "********"
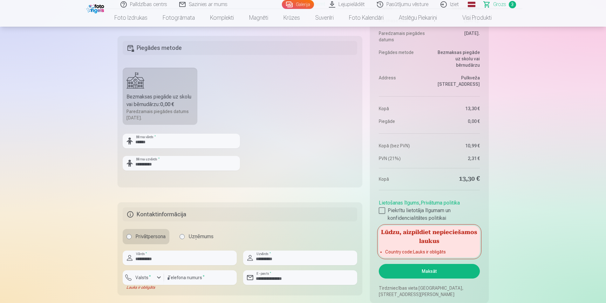
scroll to position [337, 0]
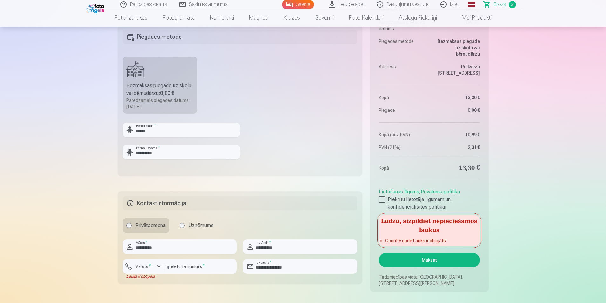
click at [412, 258] on button "Maksāt" at bounding box center [428, 260] width 101 height 15
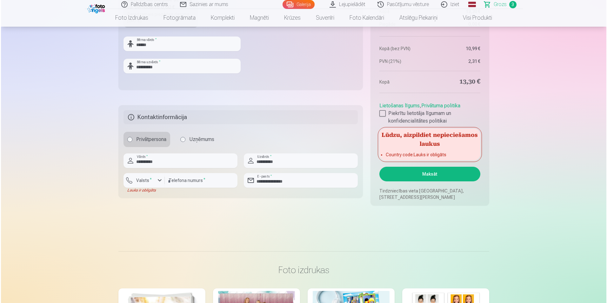
scroll to position [349, 0]
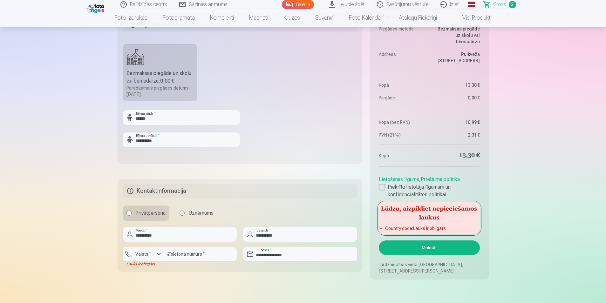
click at [419, 251] on button "Maksāt" at bounding box center [428, 247] width 101 height 15
click at [212, 256] on input "********" at bounding box center [200, 254] width 73 height 15
click at [157, 253] on div "button" at bounding box center [159, 254] width 8 height 8
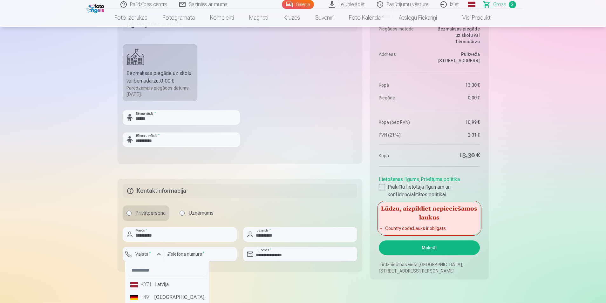
click at [156, 284] on li "+371 Latvija" at bounding box center [167, 284] width 79 height 13
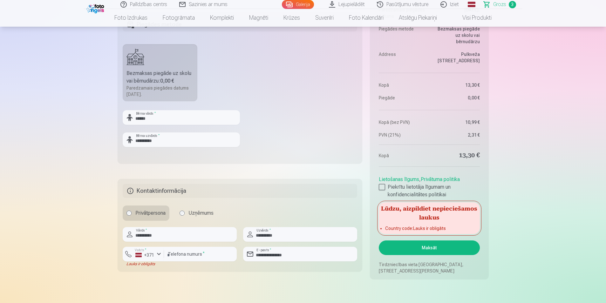
click at [424, 247] on button "Maksāt" at bounding box center [428, 247] width 101 height 15
